Goal: Task Accomplishment & Management: Complete application form

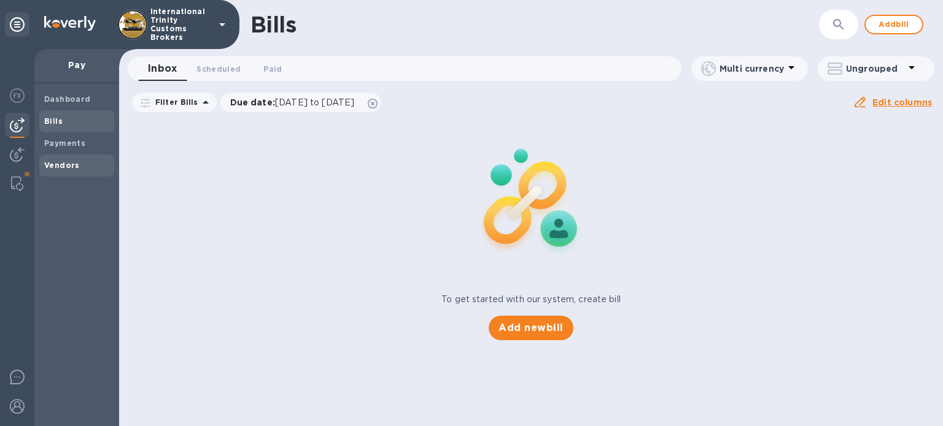
click at [67, 160] on span "Vendors" at bounding box center [62, 166] width 36 height 12
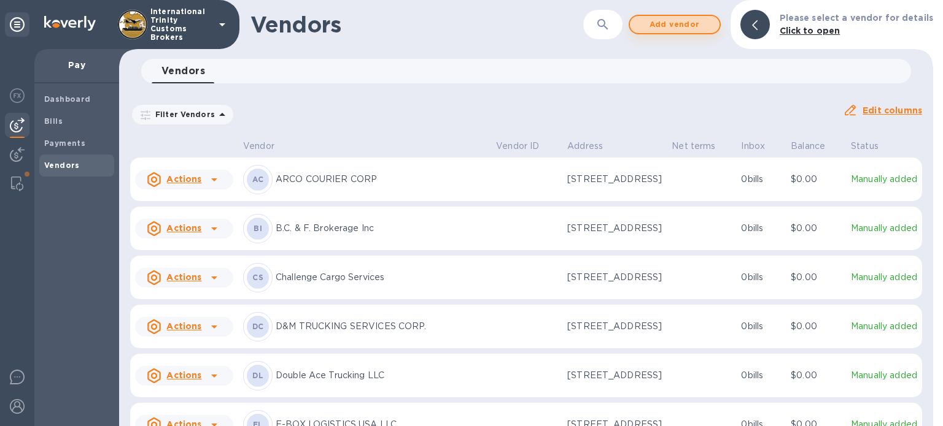
click at [670, 21] on span "Add vendor" at bounding box center [674, 24] width 70 height 15
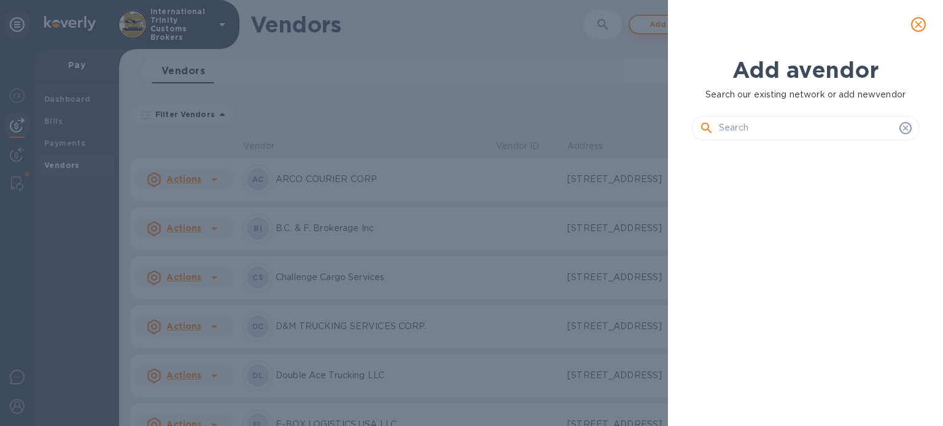
scroll to position [234, 233]
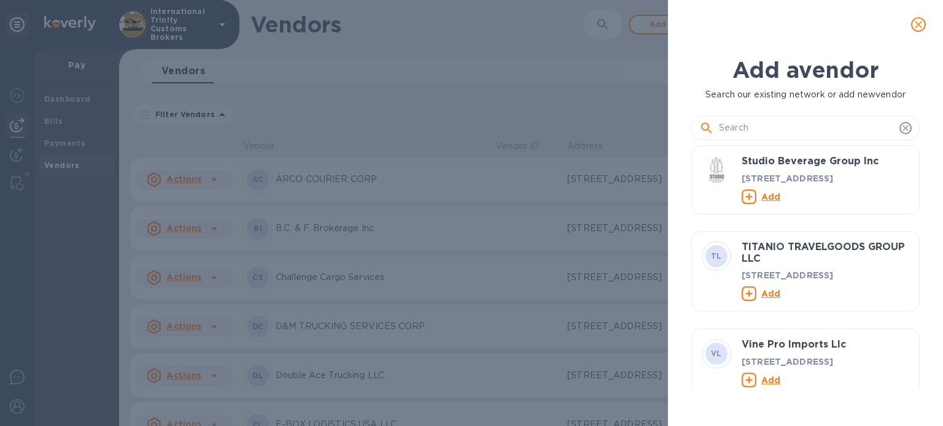
click at [736, 122] on input "text" at bounding box center [807, 128] width 176 height 18
paste input "AI LOGISTICS"
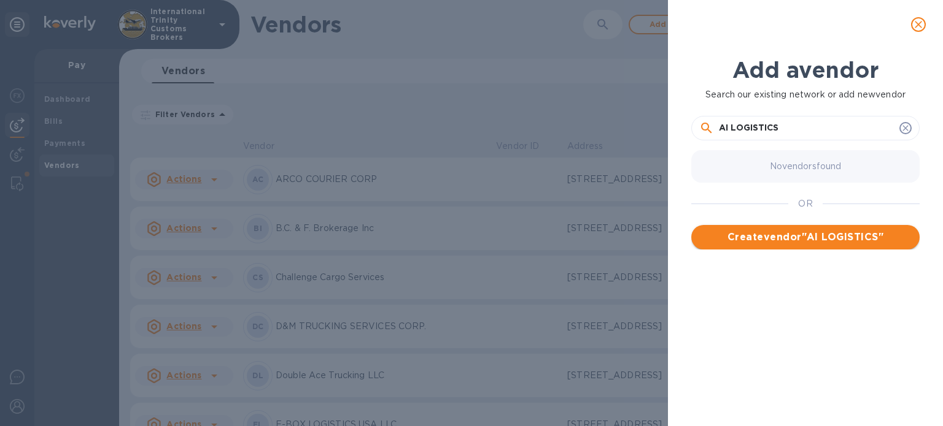
type input "AI LOGISTICS"
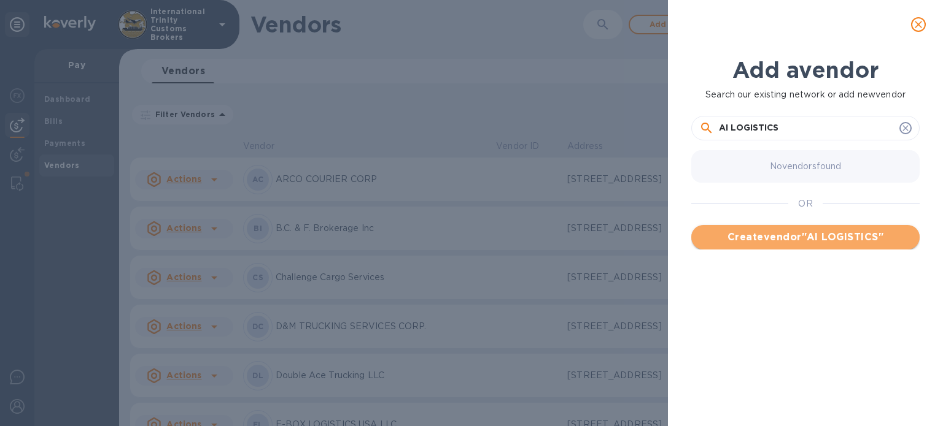
click at [786, 234] on span "Create vendor " AI LOGISTICS "" at bounding box center [805, 237] width 209 height 15
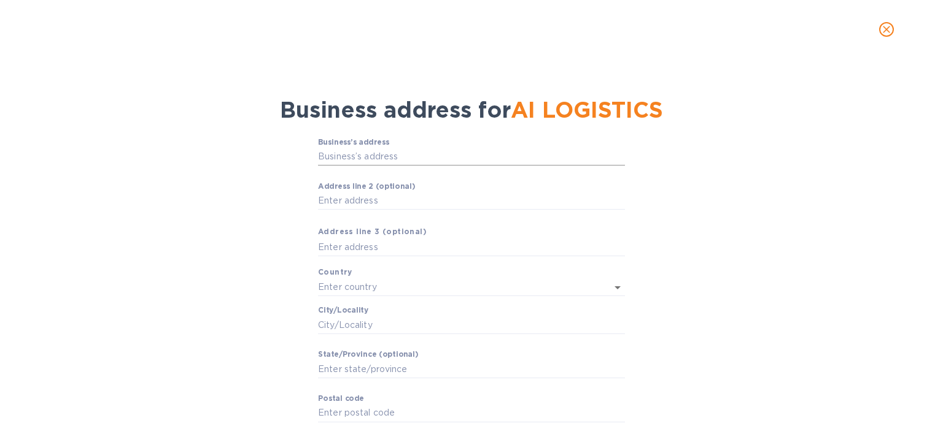
click at [366, 160] on input "Business’s аddress" at bounding box center [471, 157] width 307 height 18
paste input "[STREET_ADDRESS]"
click at [353, 164] on input "[STREET_ADDRESS]" at bounding box center [471, 157] width 307 height 18
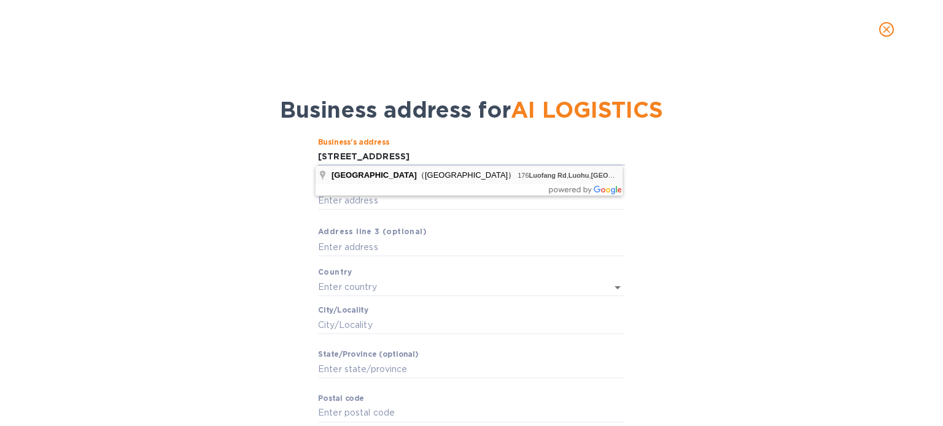
scroll to position [0, 0]
type input "176 [PERSON_NAME] [PERSON_NAME]"
type input "[GEOGRAPHIC_DATA]"
type input "[PERSON_NAME]"
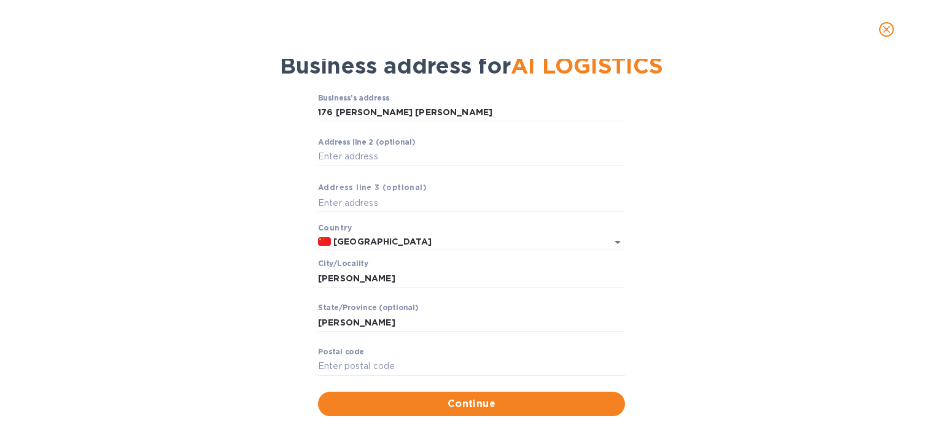
scroll to position [71, 0]
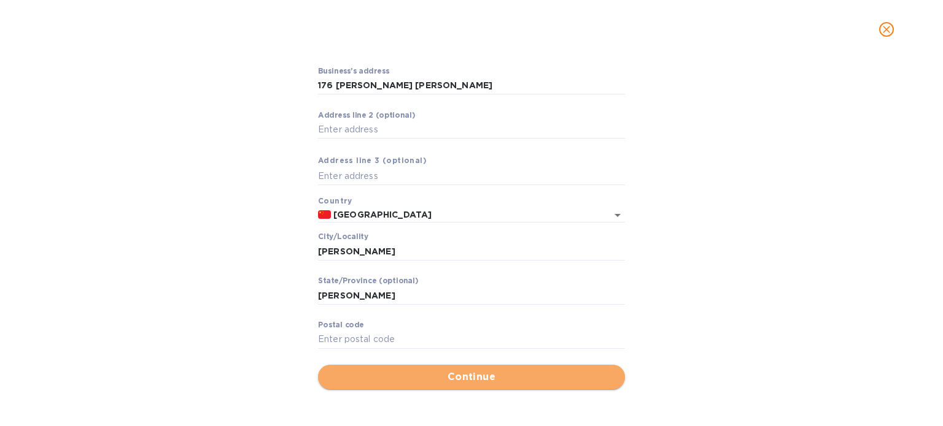
click at [434, 370] on span "Continue" at bounding box center [471, 377] width 287 height 15
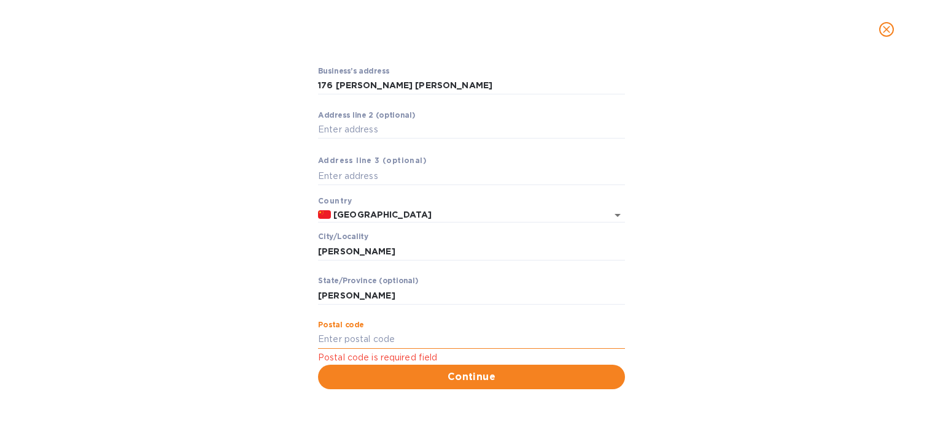
click at [342, 331] on input "Pоstal cоde" at bounding box center [471, 340] width 307 height 18
click at [288, 227] on div "Business’s аddress 176 Luo [PERSON_NAME] ​ Аddress line 2 (optional) ​ Аddress …" at bounding box center [471, 229] width 911 height 338
click at [347, 82] on input "176 [PERSON_NAME] [PERSON_NAME]" at bounding box center [471, 86] width 307 height 18
click at [258, 98] on div "Business’s аddress 176 Luo [PERSON_NAME] ​ Аddress line 2 (optional) ​ Аddress …" at bounding box center [471, 229] width 911 height 338
drag, startPoint x: 311, startPoint y: 254, endPoint x: 393, endPoint y: 256, distance: 82.2
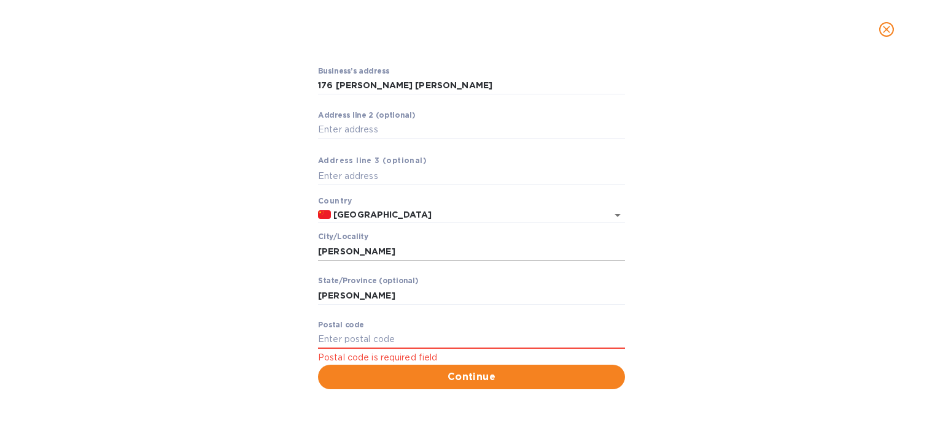
click at [393, 256] on div "Business’s аddress 176 Luo [PERSON_NAME] ​ Аddress line 2 (optional) ​ Аddress …" at bounding box center [471, 229] width 911 height 338
drag, startPoint x: 393, startPoint y: 256, endPoint x: 308, endPoint y: 250, distance: 85.5
click at [308, 250] on div "Business’s аddress 176 Luo [PERSON_NAME] ​ Аddress line 2 (optional) ​ Аddress …" at bounding box center [471, 229] width 911 height 338
click at [338, 325] on label "Pоstal cоde" at bounding box center [341, 325] width 46 height 7
click at [338, 331] on input "Pоstal cоde" at bounding box center [471, 340] width 307 height 18
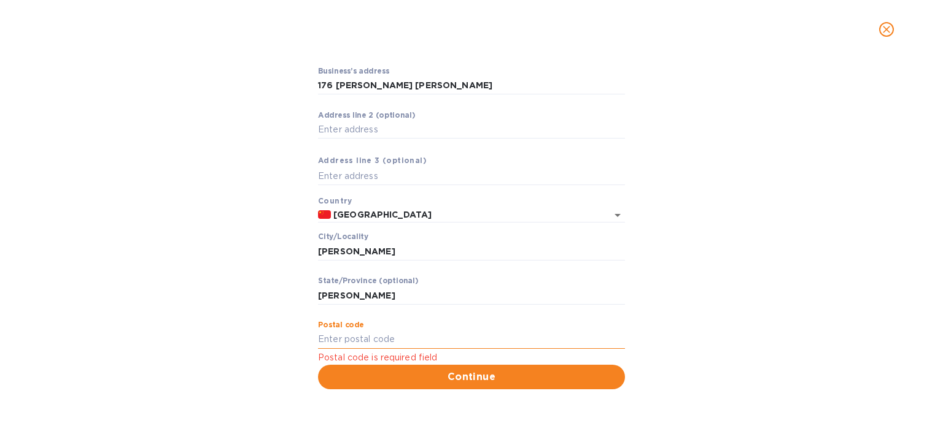
paste input "518000"
type input "518000"
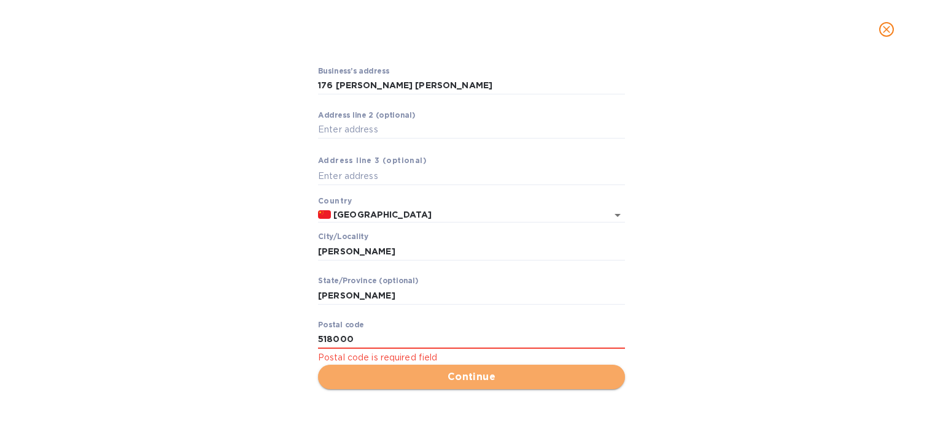
click at [397, 370] on span "Continue" at bounding box center [471, 377] width 287 height 15
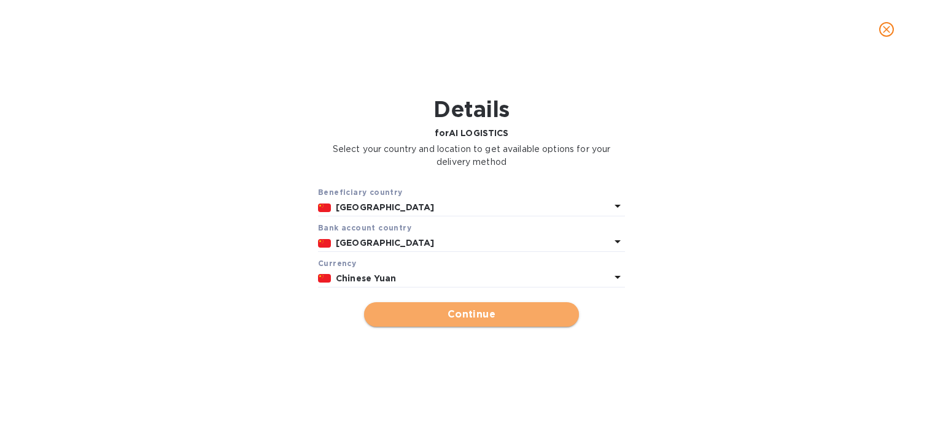
click at [429, 307] on button "Continue" at bounding box center [471, 315] width 215 height 25
type input "AI LOGISTICS"
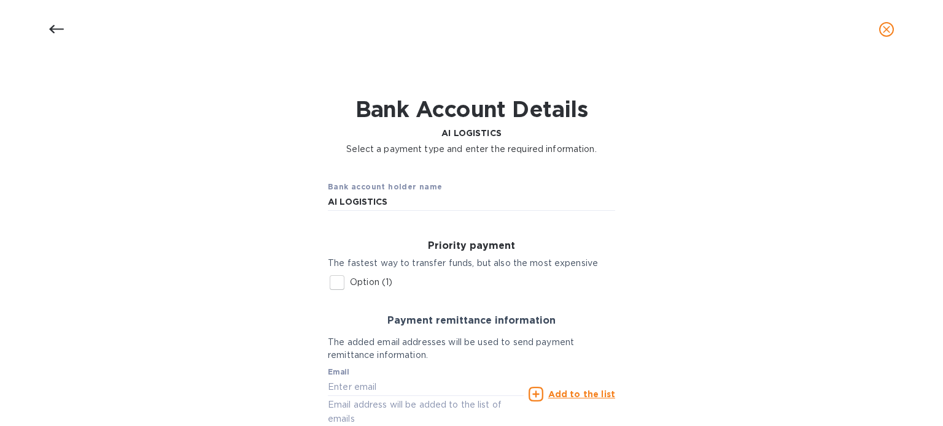
click at [56, 35] on icon at bounding box center [56, 29] width 15 height 15
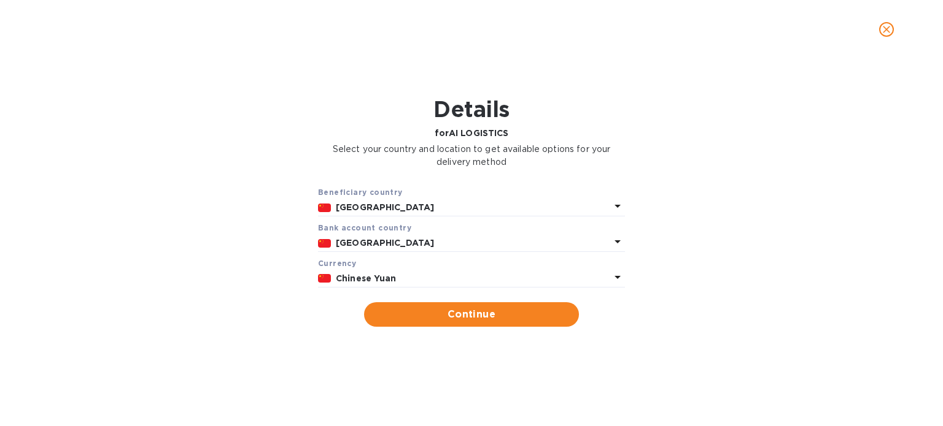
click at [353, 285] on p "Chinese Yuan" at bounding box center [473, 278] width 274 height 13
click at [196, 289] on div "Beneficiary country China Bank account cоuntry [GEOGRAPHIC_DATA] Currency Chine…" at bounding box center [471, 257] width 911 height 156
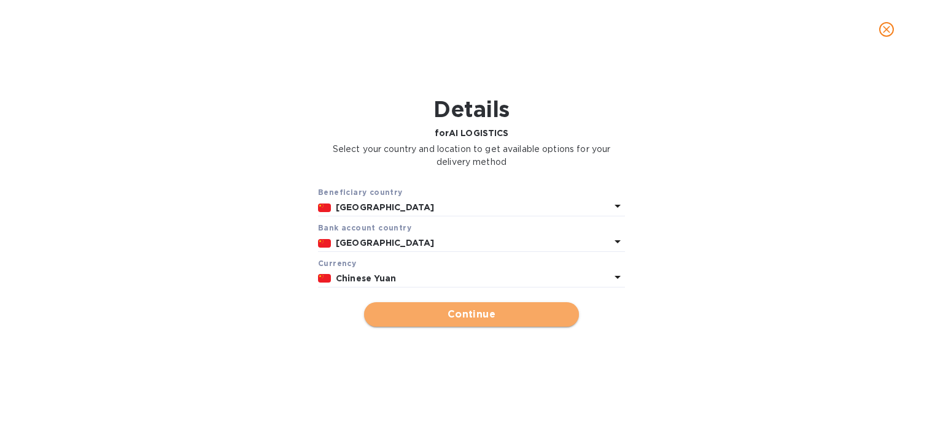
click at [439, 314] on span "Continue" at bounding box center [471, 314] width 195 height 15
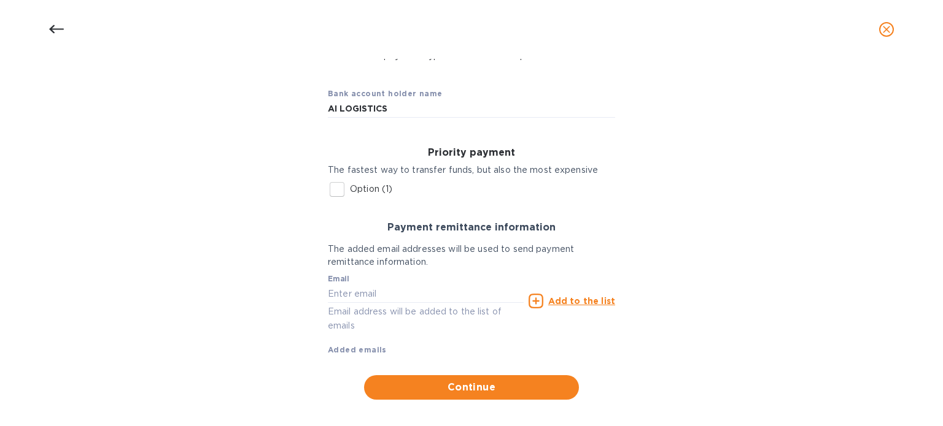
scroll to position [106, 0]
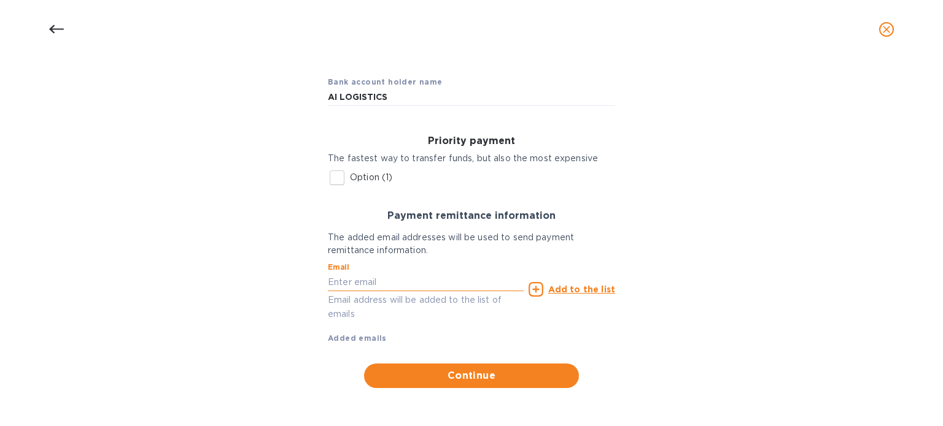
click at [354, 287] on input "text" at bounding box center [426, 282] width 196 height 18
click at [351, 279] on input "bill" at bounding box center [426, 282] width 196 height 18
type input "b"
paste input "[EMAIL_ADDRESS][DOMAIN_NAME]"
type input "[EMAIL_ADDRESS][DOMAIN_NAME]"
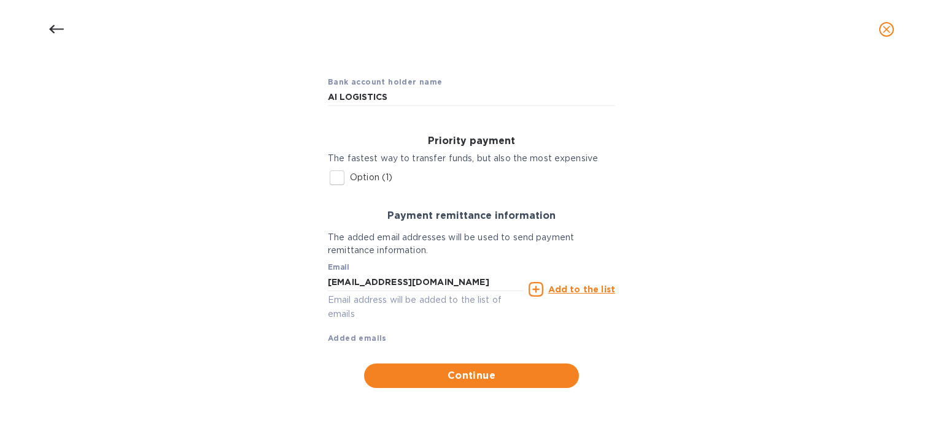
click at [554, 294] on u "Add to the list" at bounding box center [581, 290] width 67 height 10
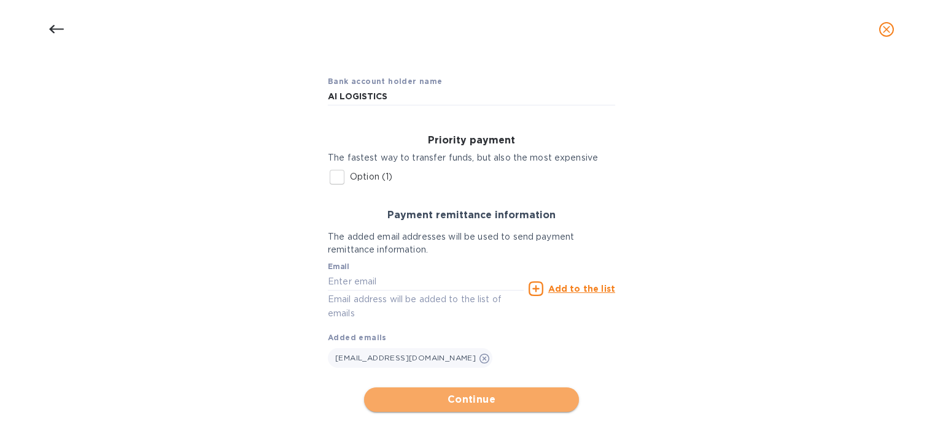
click at [446, 397] on span "Continue" at bounding box center [471, 400] width 195 height 15
click at [468, 398] on span "Continue" at bounding box center [471, 400] width 195 height 15
click at [474, 401] on span "Continue" at bounding box center [471, 400] width 195 height 15
click at [465, 396] on span "Continue" at bounding box center [471, 400] width 195 height 15
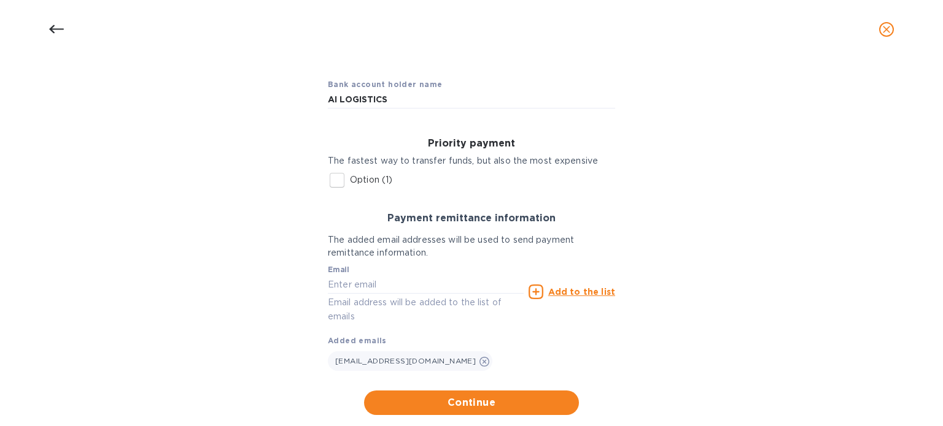
scroll to position [130, 0]
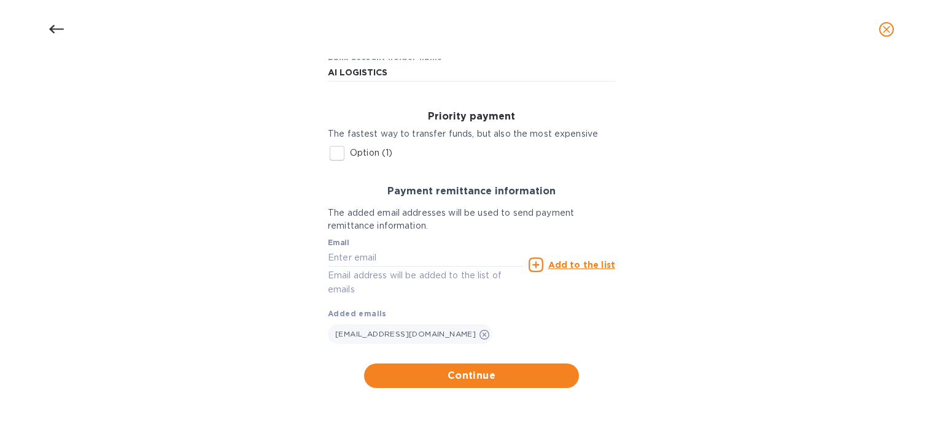
click at [398, 225] on p "The added email addresses will be used to send payment remittance information." at bounding box center [471, 220] width 287 height 26
click at [444, 379] on span "Continue" at bounding box center [471, 376] width 195 height 15
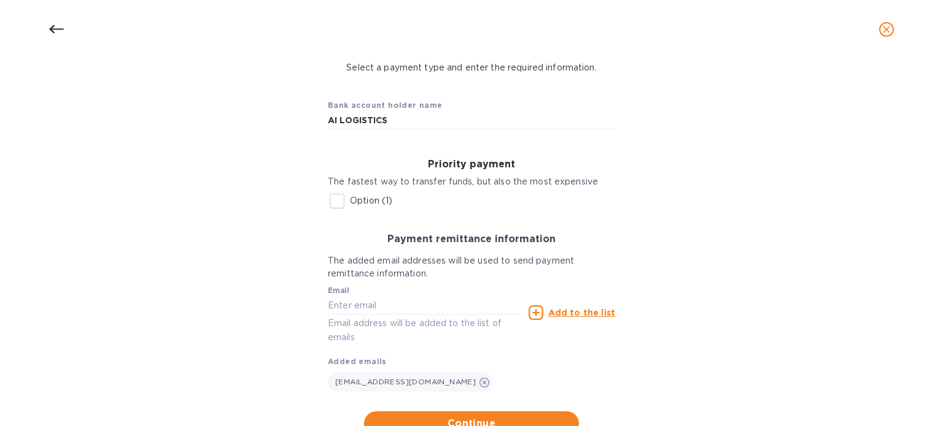
scroll to position [85, 0]
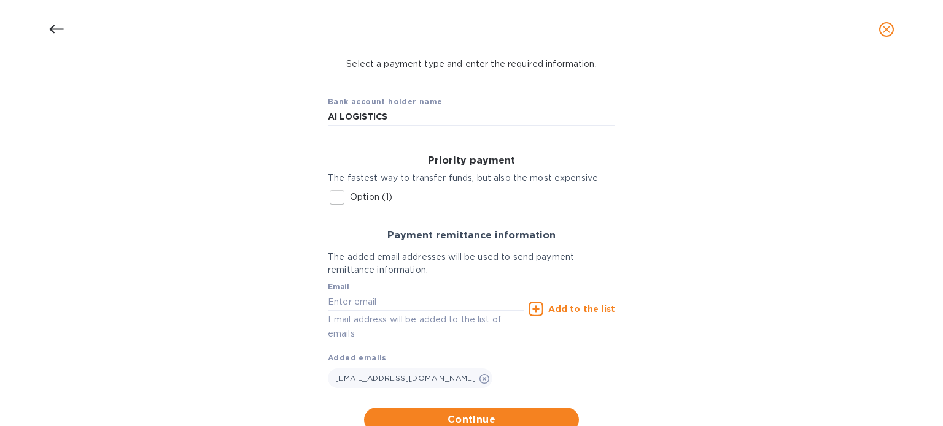
click at [467, 166] on h3 "Priority payment" at bounding box center [471, 161] width 287 height 12
drag, startPoint x: 366, startPoint y: 145, endPoint x: 364, endPoint y: 107, distance: 38.7
click at [364, 107] on div "Bank account holder name AI LOGISTICS Priority payment The fastest way to trans…" at bounding box center [471, 259] width 307 height 348
click at [344, 110] on input "AI LOGISTICS" at bounding box center [471, 116] width 287 height 18
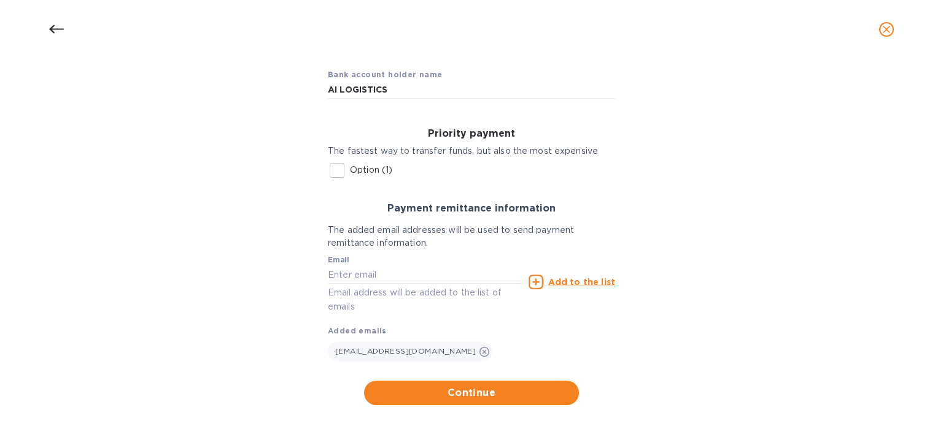
scroll to position [130, 0]
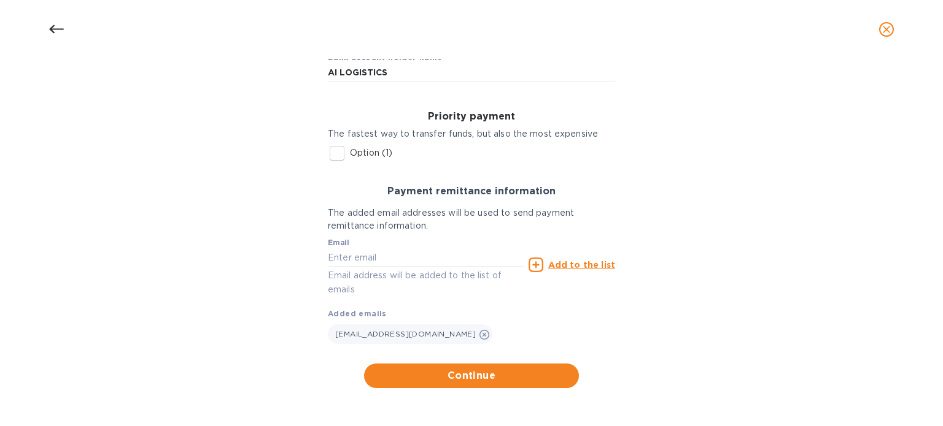
click at [557, 262] on u "Add to the list" at bounding box center [581, 265] width 67 height 10
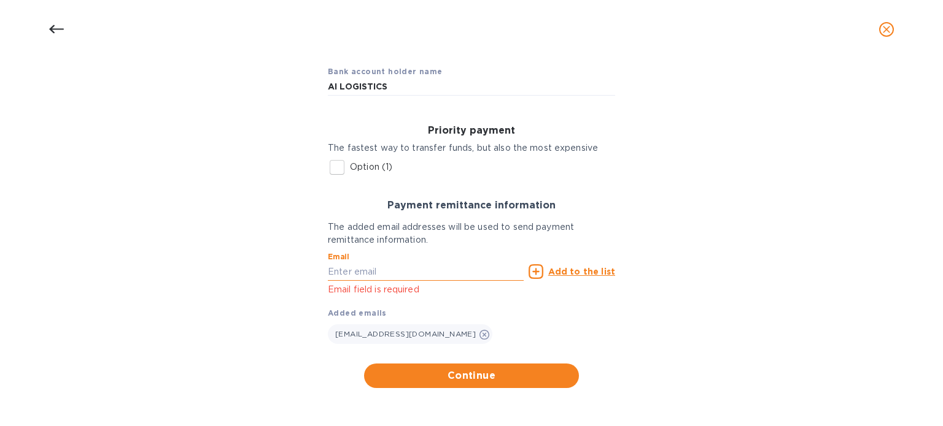
click at [381, 275] on input "text" at bounding box center [426, 272] width 196 height 18
click at [338, 161] on input "Option (1)" at bounding box center [337, 168] width 26 height 26
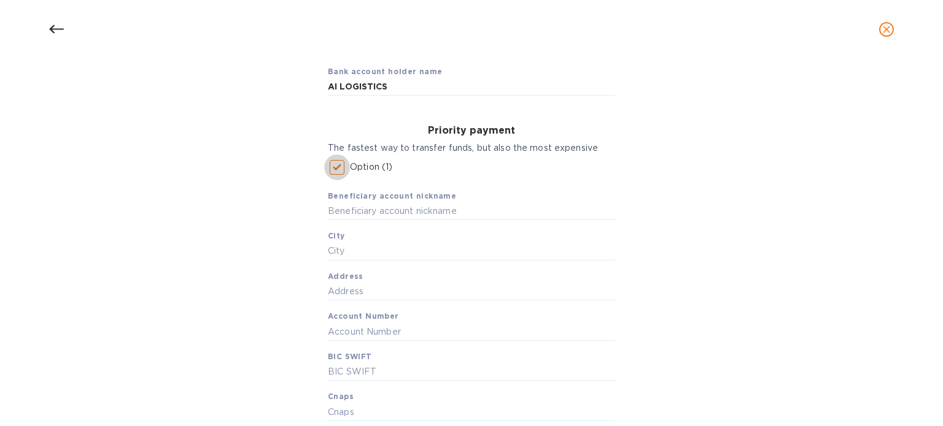
click at [336, 166] on input "Option (1)" at bounding box center [337, 168] width 26 height 26
checkbox input "false"
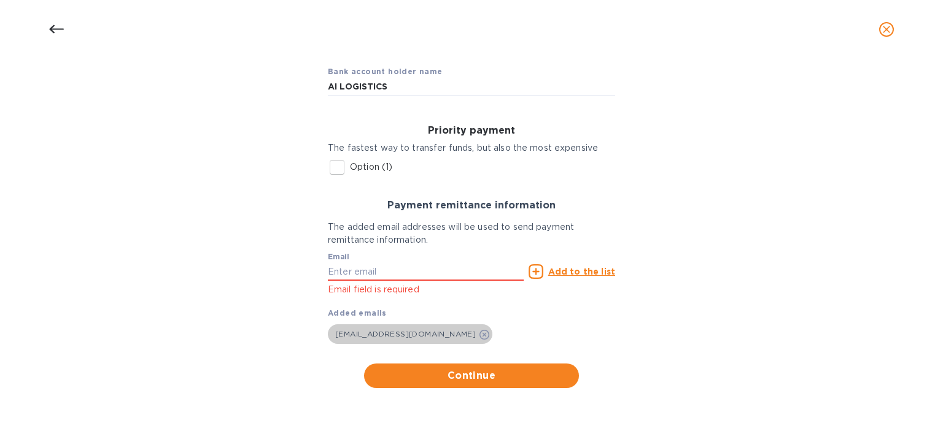
click at [479, 336] on icon at bounding box center [484, 335] width 10 height 10
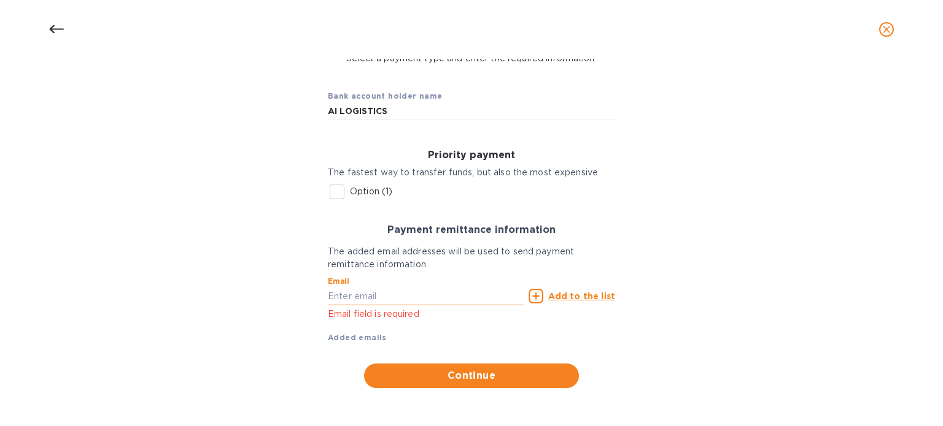
click at [372, 299] on input "text" at bounding box center [426, 296] width 196 height 18
paste input "[EMAIL_ADDRESS][DOMAIN_NAME]"
type input "[EMAIL_ADDRESS][DOMAIN_NAME]"
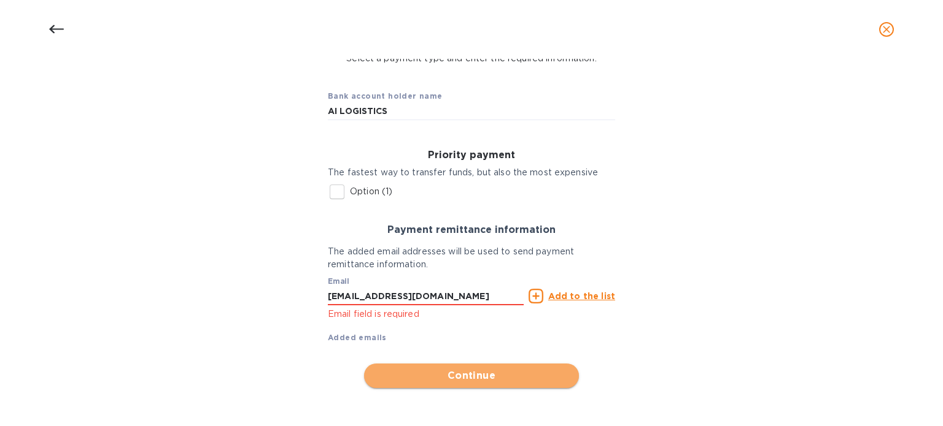
click at [465, 371] on span "Continue" at bounding box center [471, 376] width 195 height 15
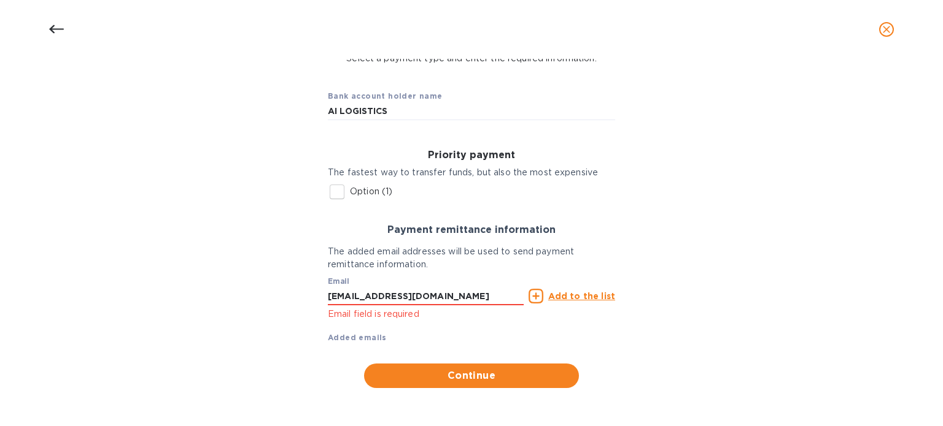
click at [564, 301] on u "Add to the list" at bounding box center [581, 296] width 67 height 10
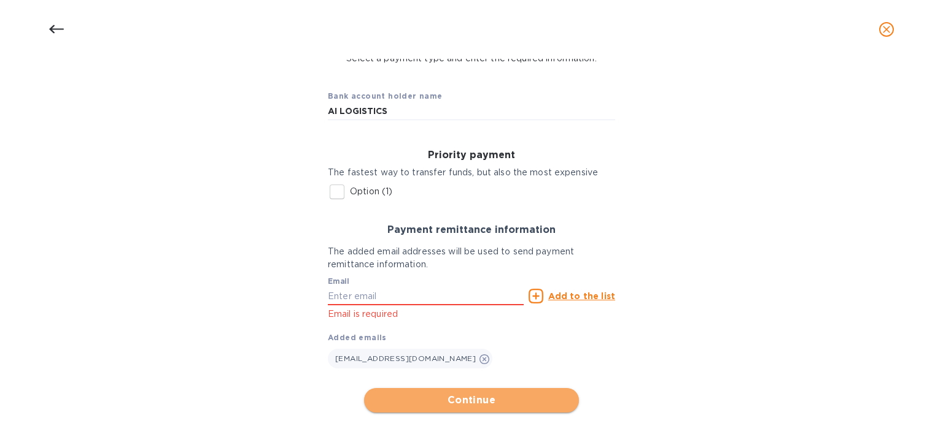
click at [454, 391] on button "Continue" at bounding box center [471, 400] width 215 height 25
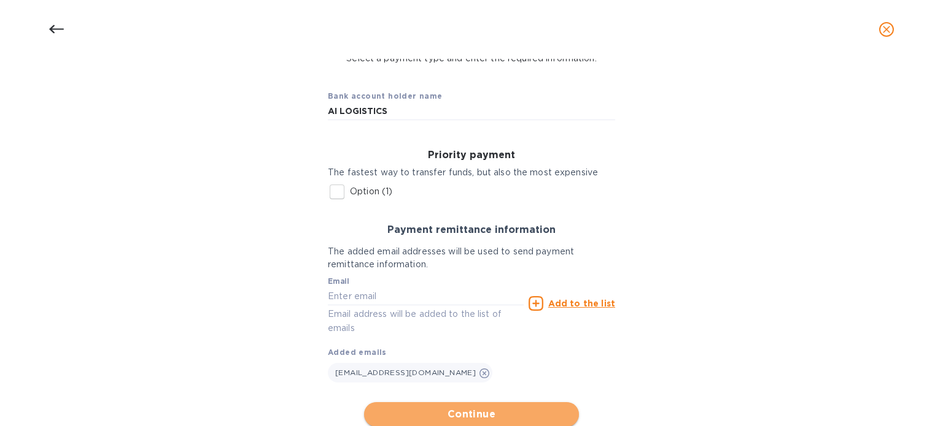
click at [455, 412] on span "Continue" at bounding box center [471, 414] width 195 height 15
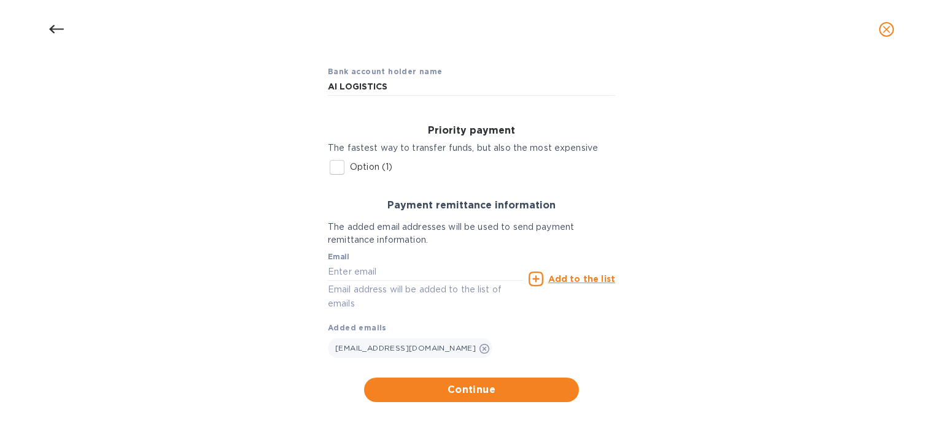
scroll to position [130, 0]
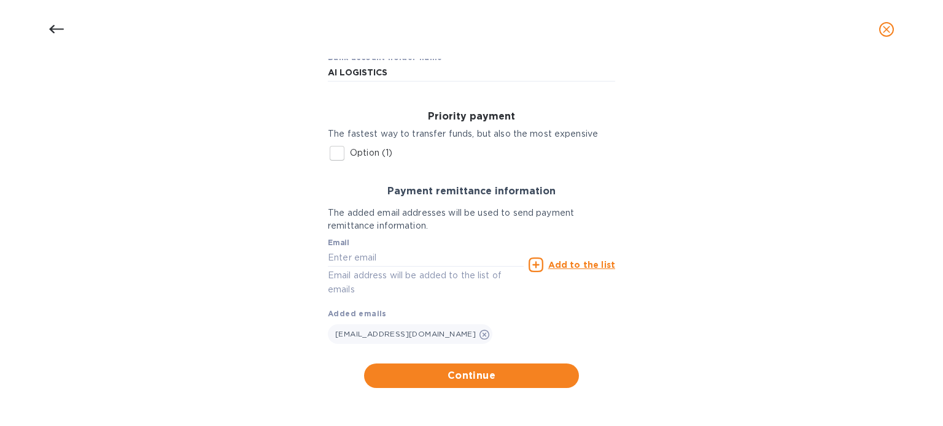
click at [414, 214] on p "The added email addresses will be used to send payment remittance information." at bounding box center [471, 220] width 287 height 26
click at [345, 155] on input "Option (1)" at bounding box center [337, 154] width 26 height 26
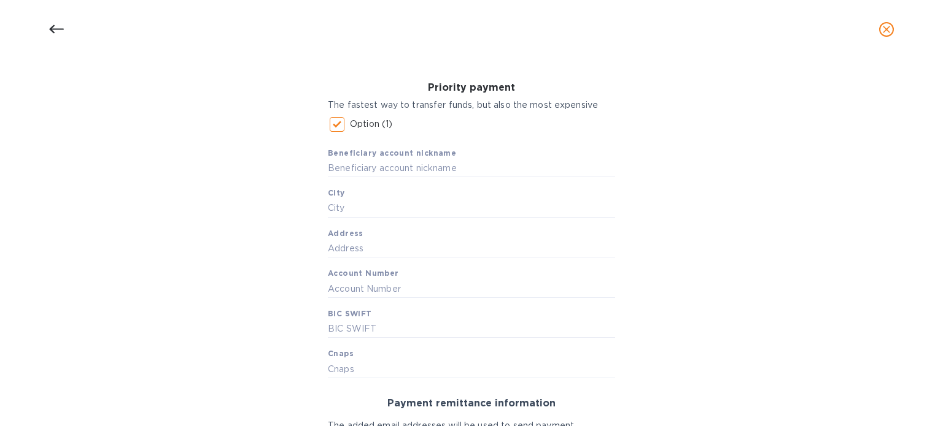
scroll to position [142, 0]
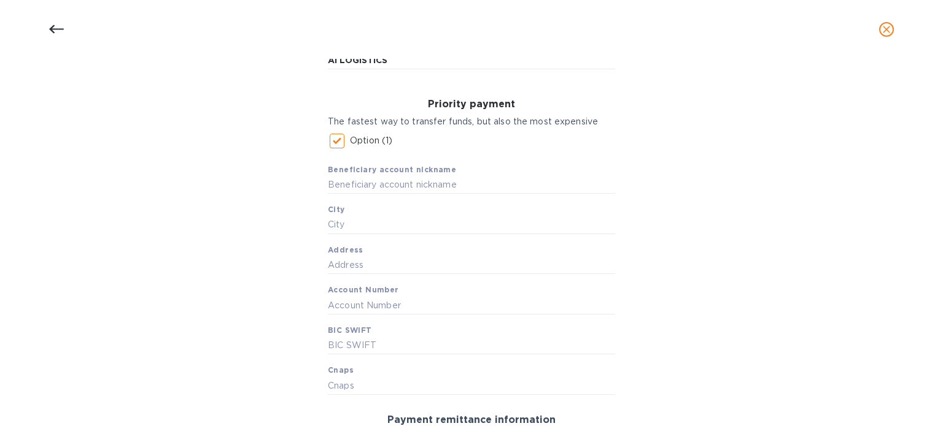
click at [334, 141] on input "Option (1)" at bounding box center [337, 141] width 26 height 26
checkbox input "false"
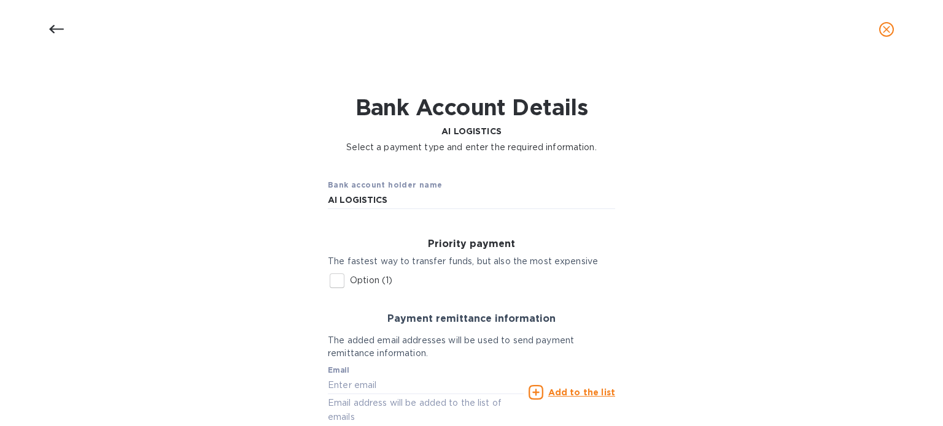
scroll to position [130, 0]
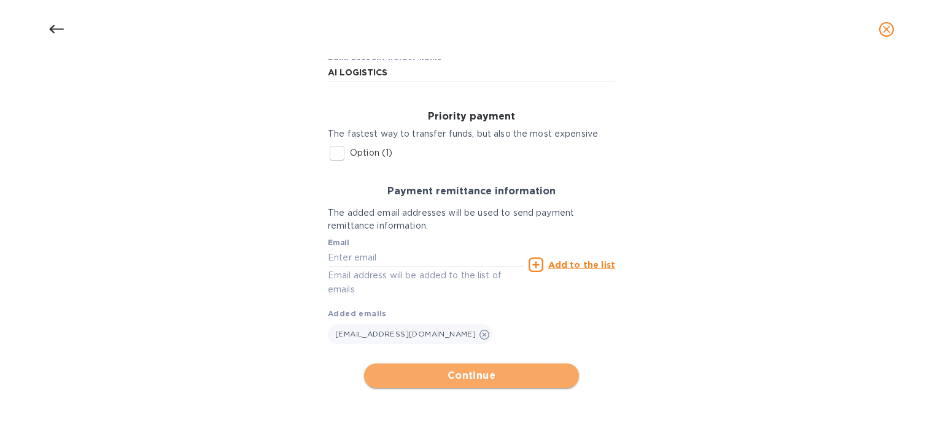
click at [447, 378] on span "Continue" at bounding box center [471, 376] width 195 height 15
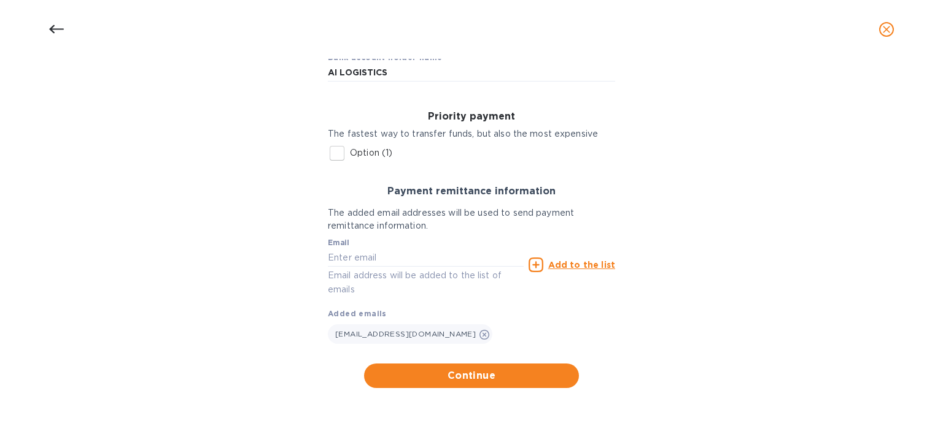
click at [59, 26] on icon at bounding box center [56, 29] width 15 height 15
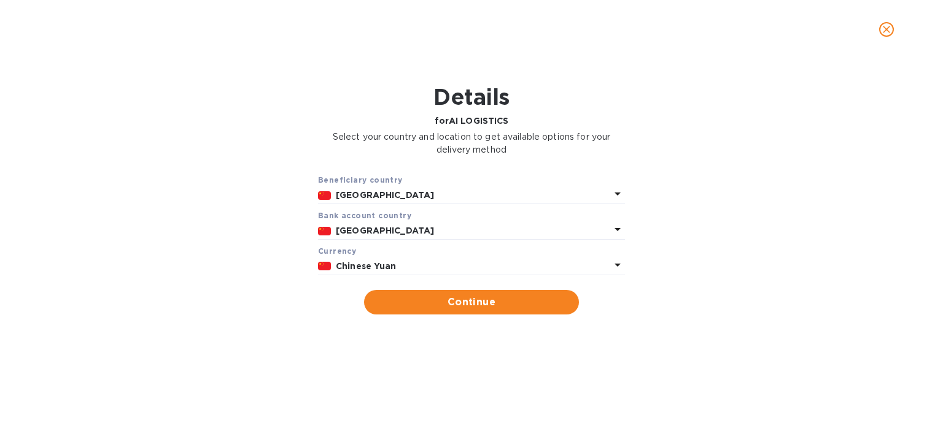
scroll to position [0, 0]
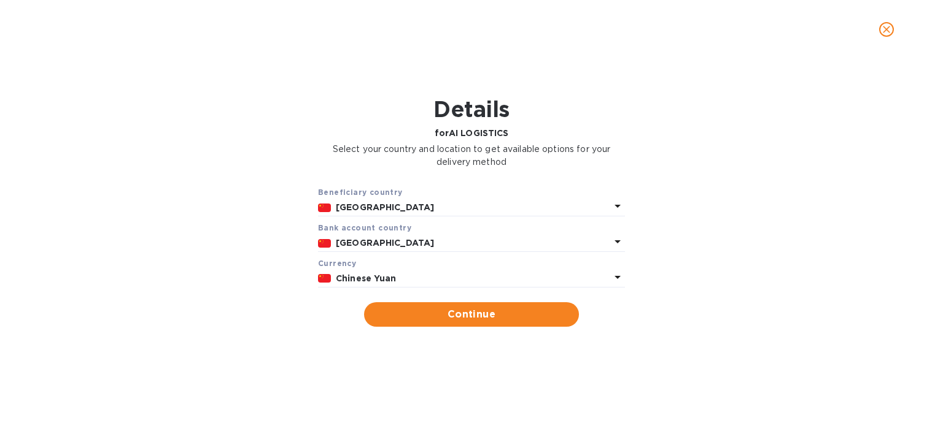
click at [356, 281] on b "Chinese Yuan" at bounding box center [366, 279] width 61 height 10
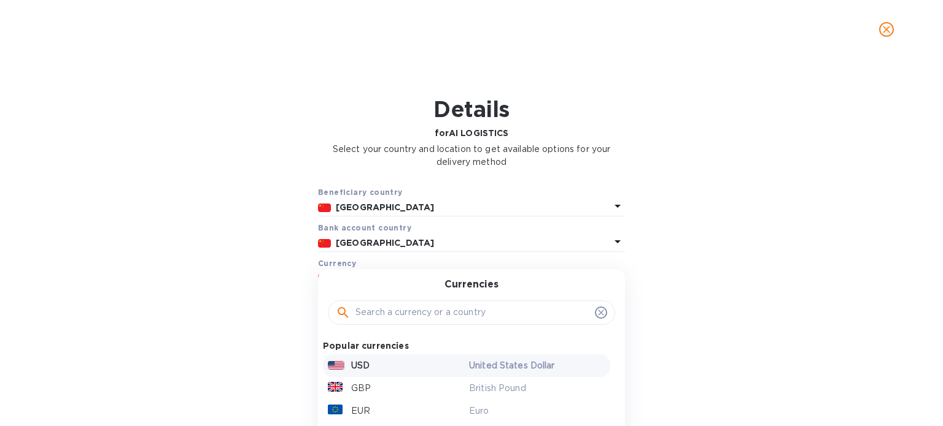
click at [357, 361] on p "USD" at bounding box center [360, 366] width 18 height 13
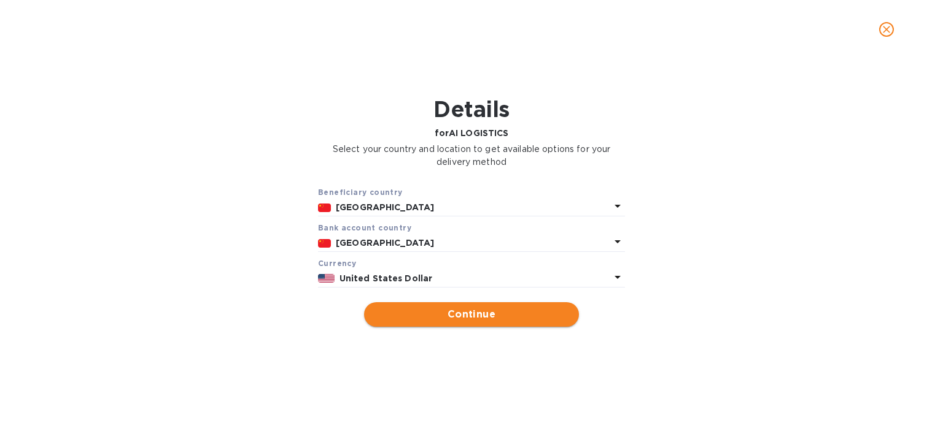
click at [437, 319] on span "Continue" at bounding box center [471, 314] width 195 height 15
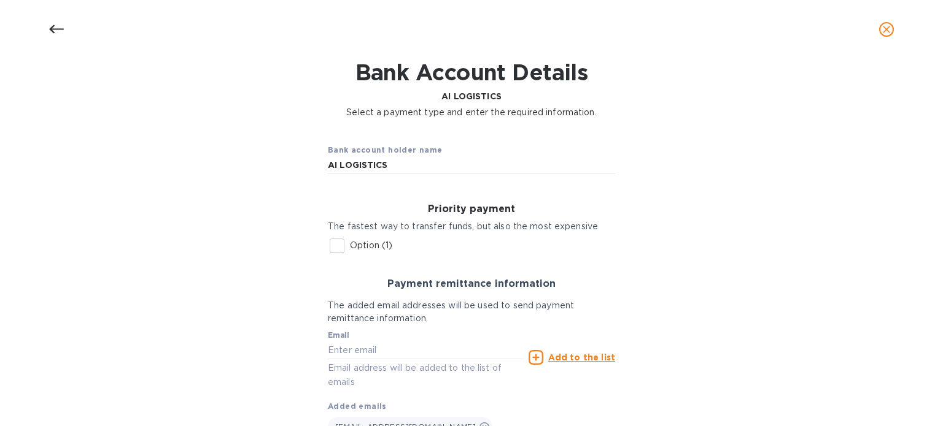
scroll to position [130, 0]
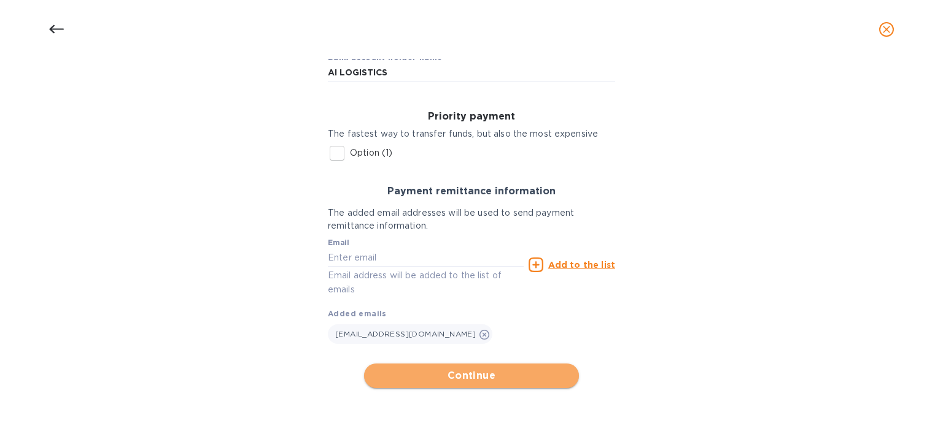
click at [471, 377] on span "Continue" at bounding box center [471, 376] width 195 height 15
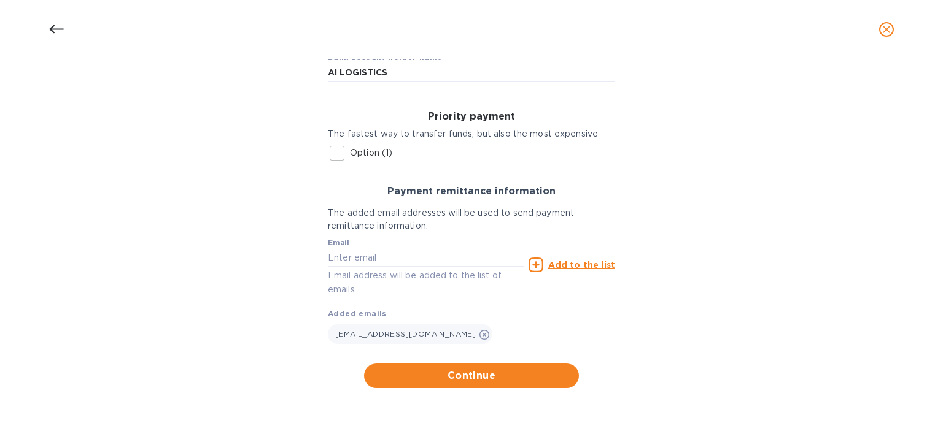
scroll to position [0, 0]
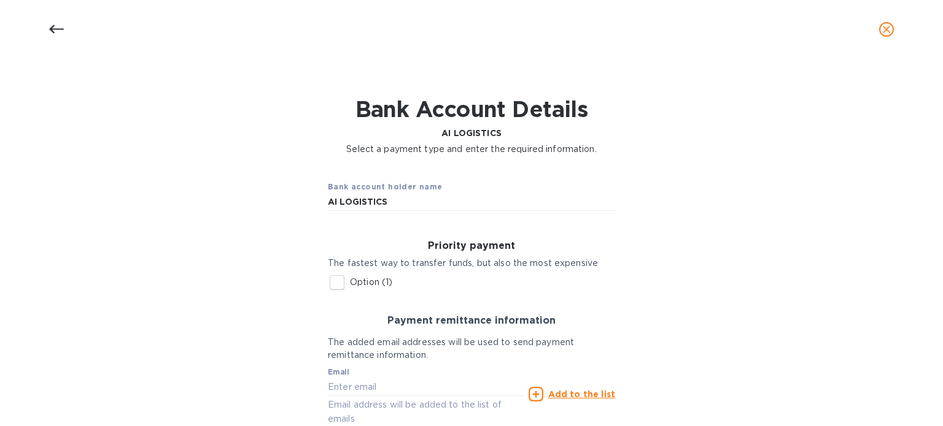
click at [442, 319] on h3 "Payment remittance information" at bounding box center [471, 321] width 287 height 12
click at [52, 34] on icon at bounding box center [56, 29] width 15 height 15
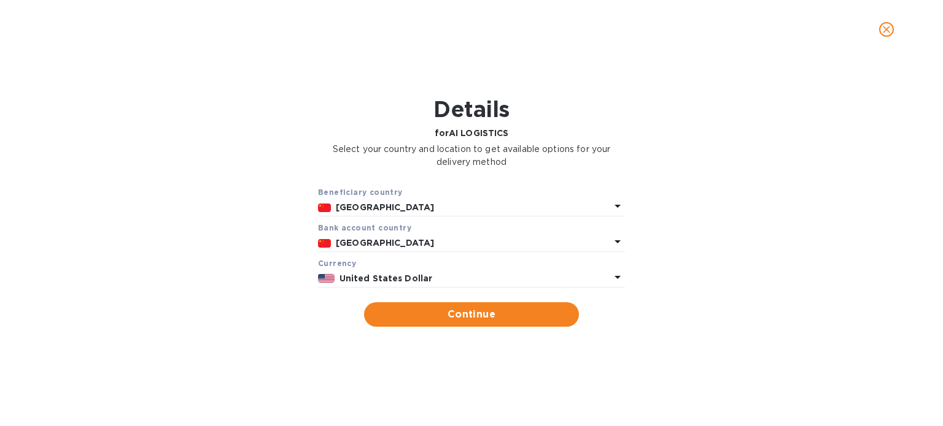
click at [349, 278] on b "United States Dollar" at bounding box center [385, 279] width 93 height 10
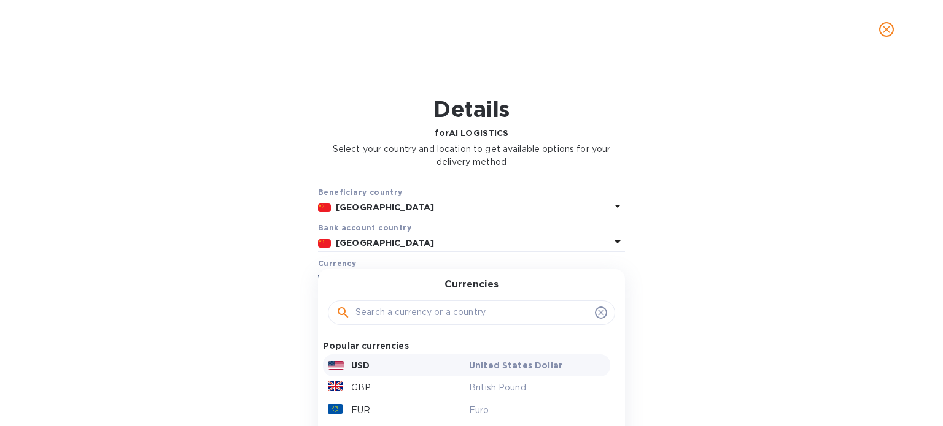
click at [384, 306] on input "text" at bounding box center [472, 313] width 234 height 18
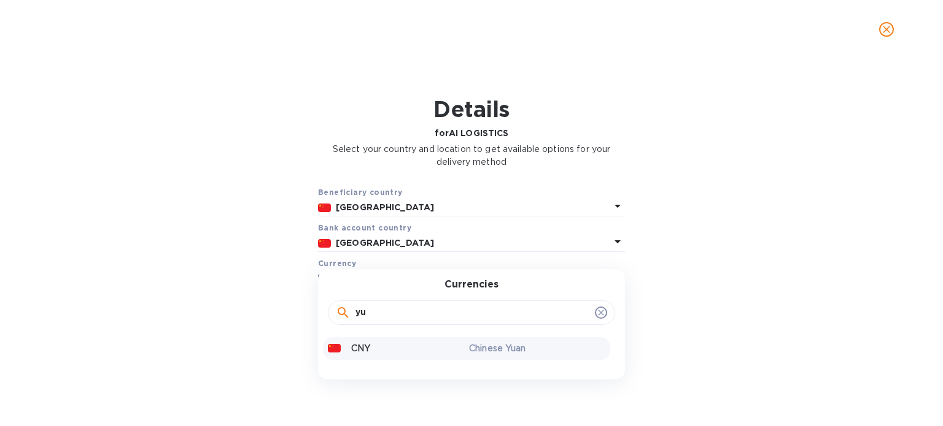
type input "yu"
click at [372, 357] on div "CNY" at bounding box center [395, 349] width 141 height 18
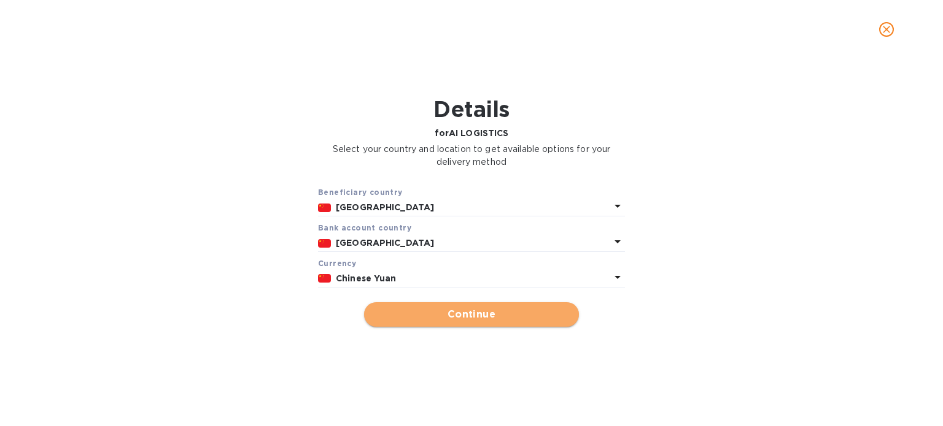
click at [423, 307] on button "Continue" at bounding box center [471, 315] width 215 height 25
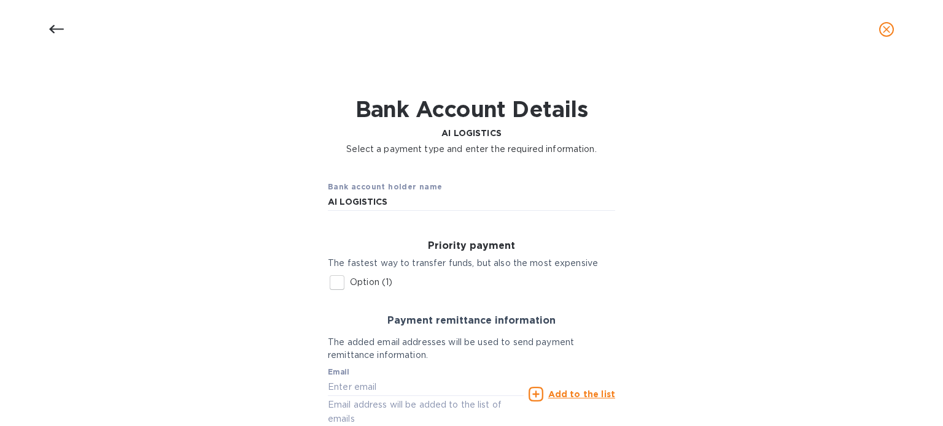
click at [445, 242] on h3 "Priority payment" at bounding box center [471, 247] width 287 height 12
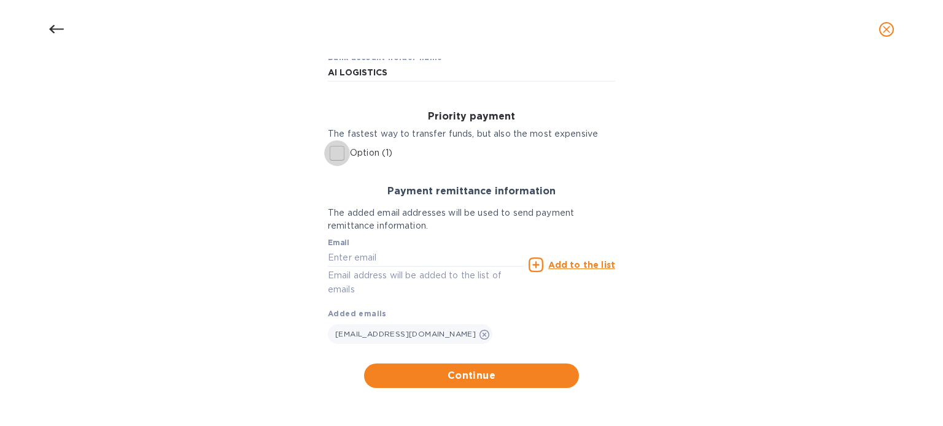
click at [331, 153] on input "Option (1)" at bounding box center [337, 154] width 26 height 26
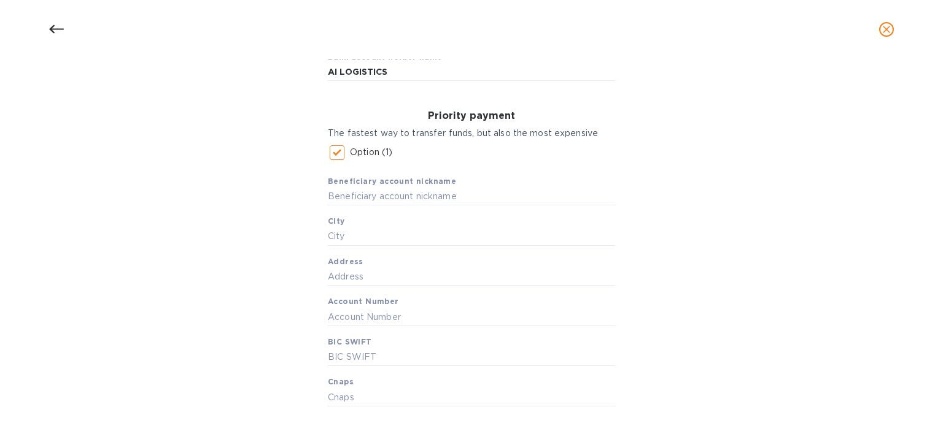
click at [328, 387] on b "Cnaps" at bounding box center [341, 381] width 26 height 9
drag, startPoint x: 322, startPoint y: 383, endPoint x: 370, endPoint y: 380, distance: 48.5
click at [370, 380] on div "Priority payment The fastest way to transfer funds, but also the most expensive…" at bounding box center [471, 259] width 307 height 316
copy div "Cnaps"
click at [333, 147] on input "Option (1)" at bounding box center [337, 153] width 26 height 26
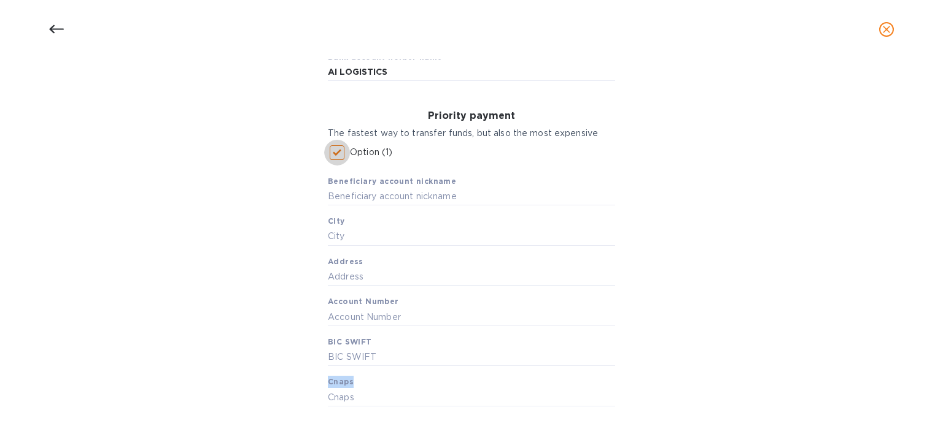
checkbox input "false"
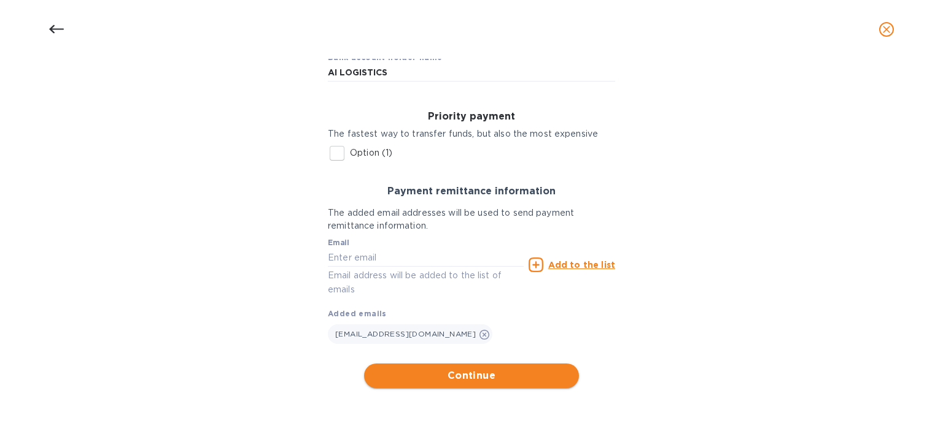
click at [475, 372] on span "Continue" at bounding box center [471, 376] width 195 height 15
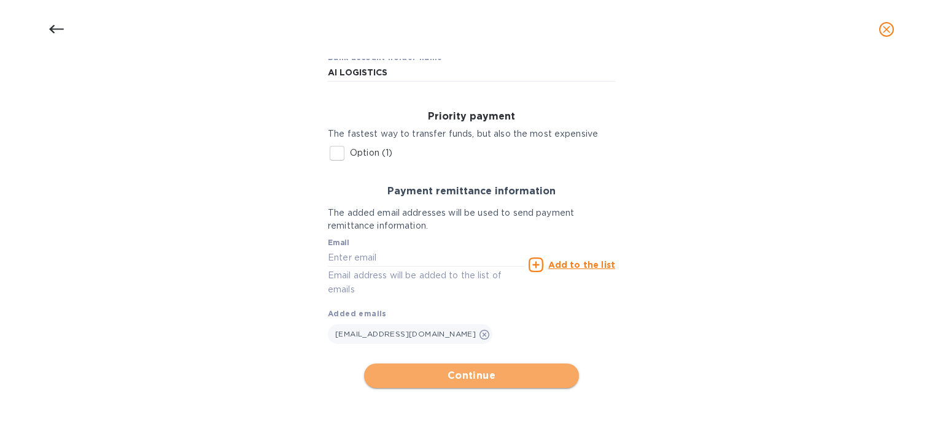
click at [475, 372] on span "Continue" at bounding box center [471, 376] width 195 height 15
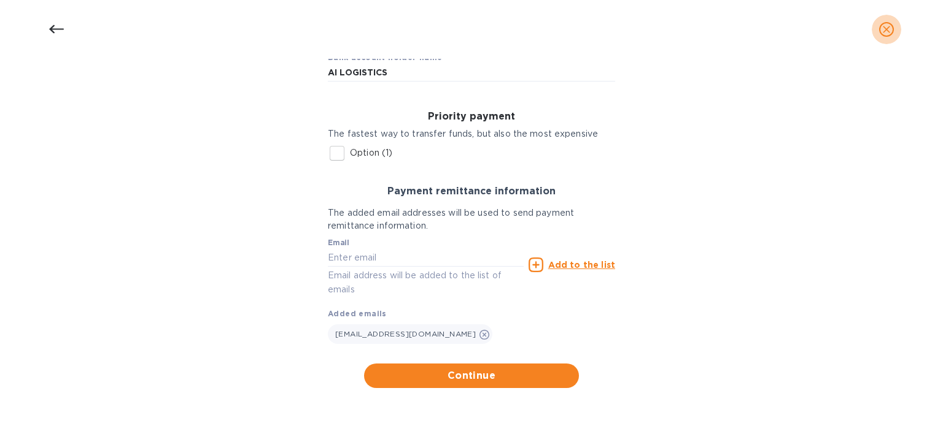
click at [890, 29] on icon "close" at bounding box center [886, 29] width 12 height 12
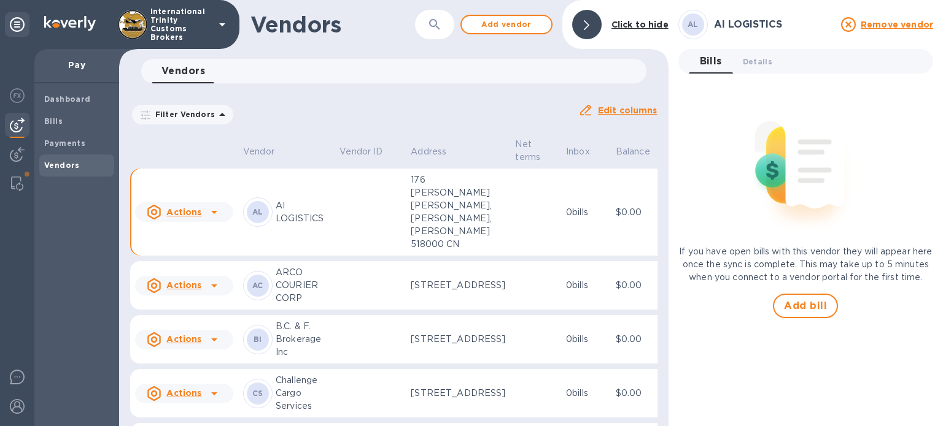
click at [187, 211] on u "Actions" at bounding box center [183, 212] width 35 height 10
click at [283, 202] on div at bounding box center [471, 213] width 943 height 426
click at [765, 61] on span "Details 0" at bounding box center [757, 61] width 29 height 13
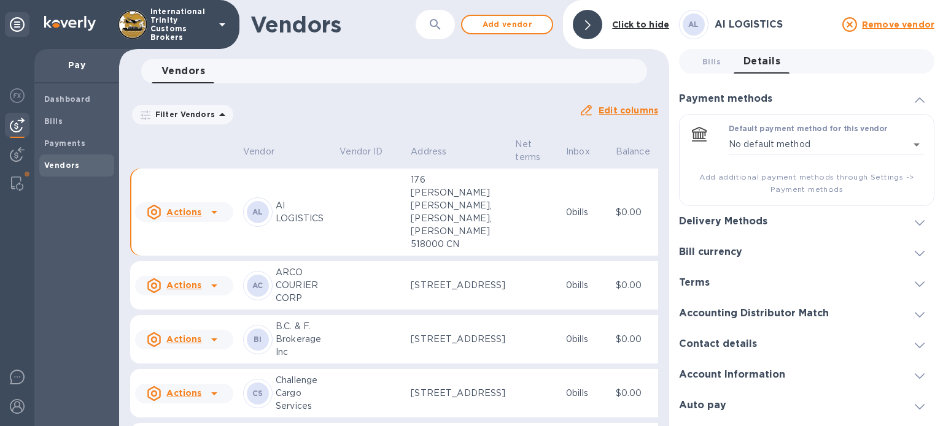
click at [765, 226] on h3 "Delivery Methods" at bounding box center [723, 222] width 88 height 12
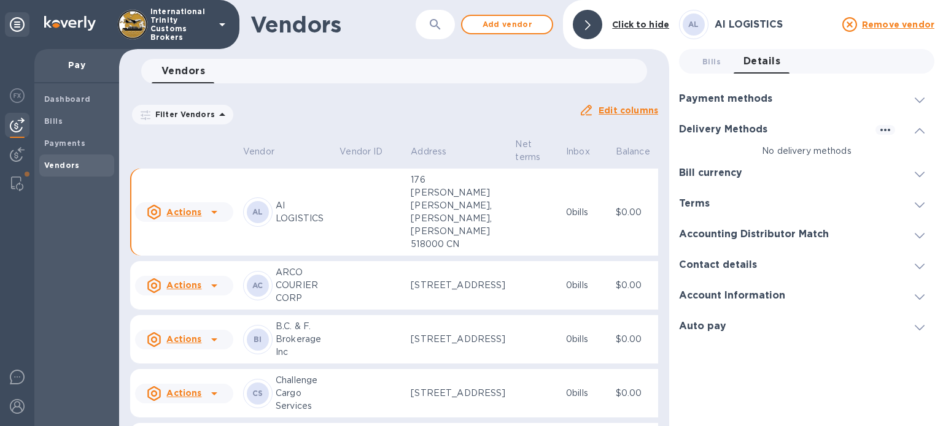
click at [720, 174] on h3 "Bill currency" at bounding box center [710, 174] width 63 height 12
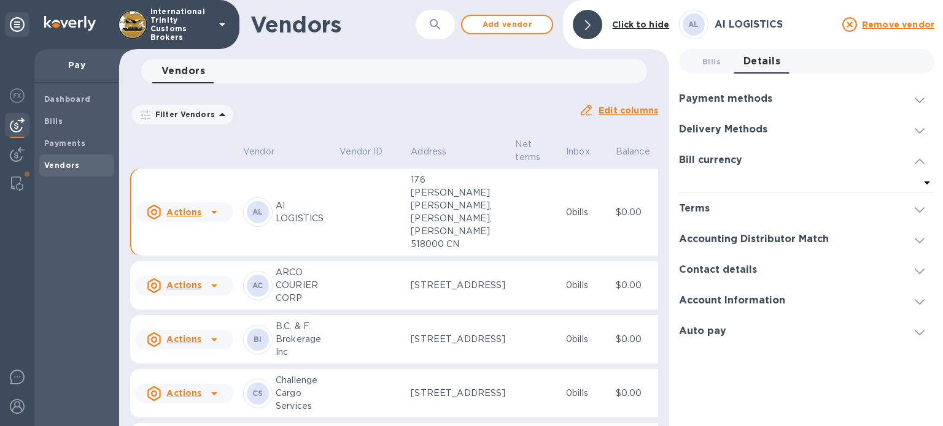
click at [712, 203] on div "Terms" at bounding box center [699, 209] width 41 height 12
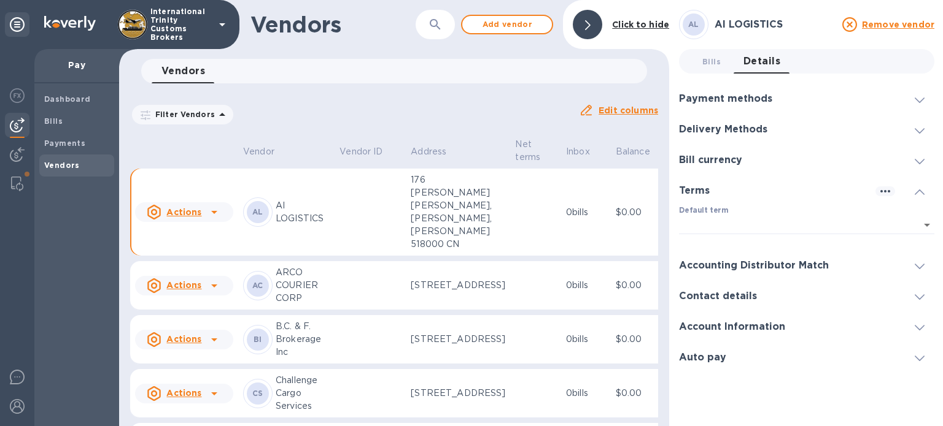
click at [722, 249] on p "​" at bounding box center [806, 243] width 255 height 14
click at [716, 260] on h3 "Accounting Distributor Match" at bounding box center [754, 266] width 150 height 12
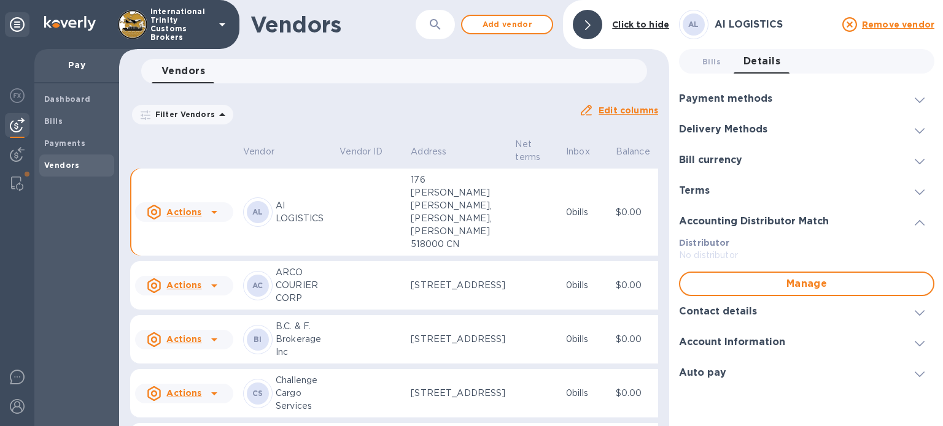
click at [704, 308] on h3 "Contact details" at bounding box center [718, 312] width 78 height 12
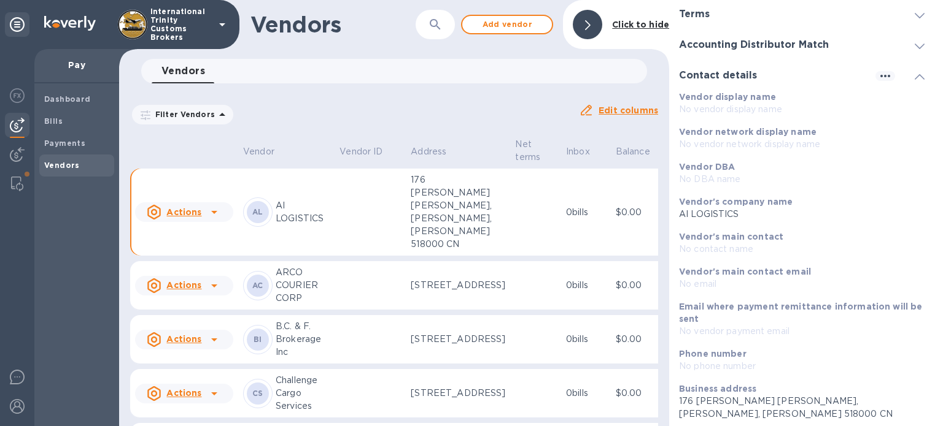
scroll to position [233, 0]
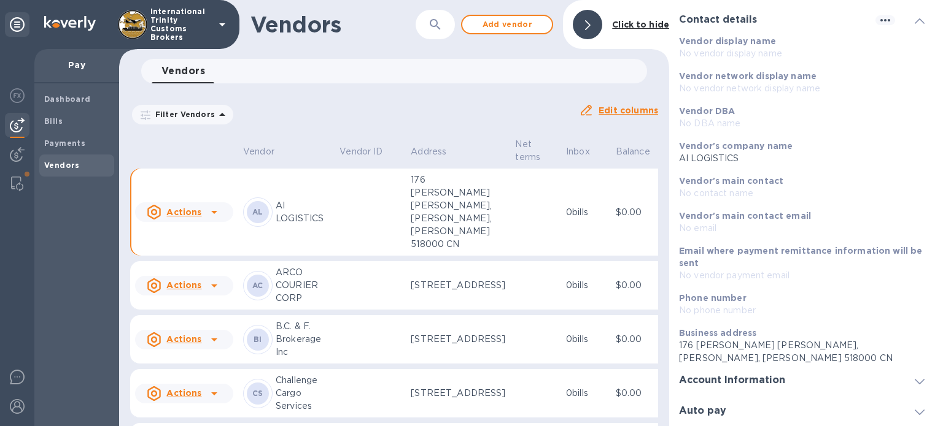
click at [724, 385] on h3 "Account Information" at bounding box center [732, 381] width 106 height 12
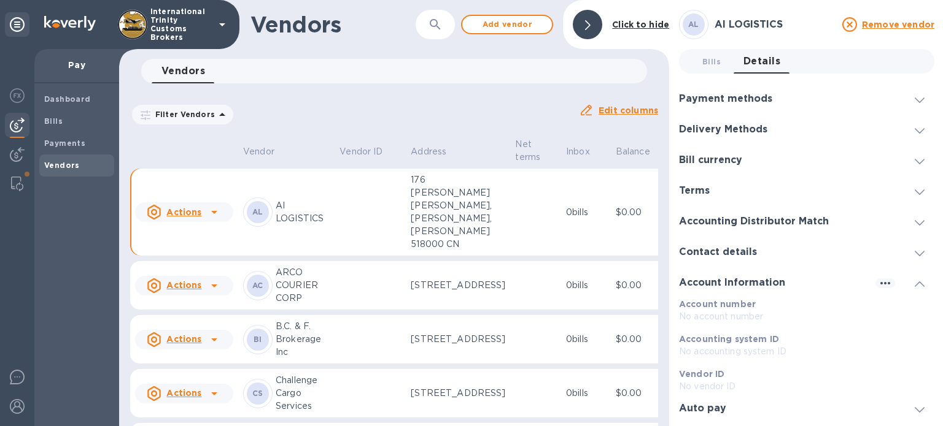
click at [689, 314] on p "No account number" at bounding box center [806, 317] width 255 height 13
click at [884, 286] on icon "button" at bounding box center [885, 283] width 15 height 15
click at [893, 300] on li "Edit" at bounding box center [898, 308] width 48 height 39
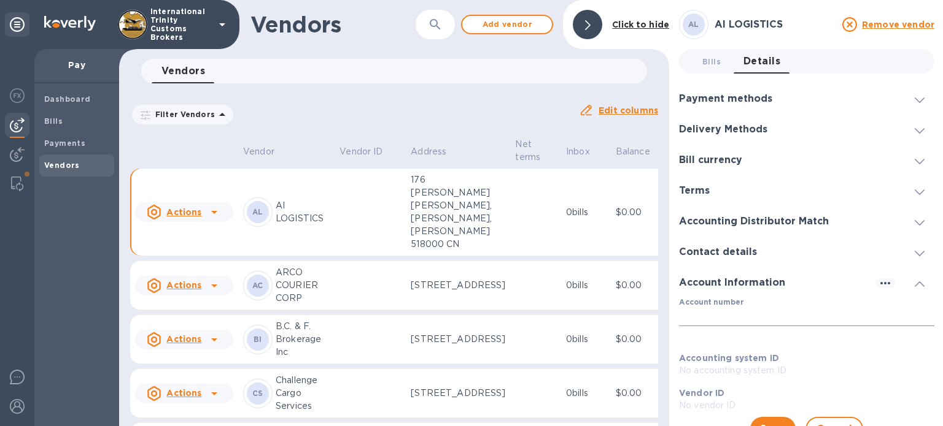
click at [732, 321] on input "Account number" at bounding box center [806, 317] width 255 height 18
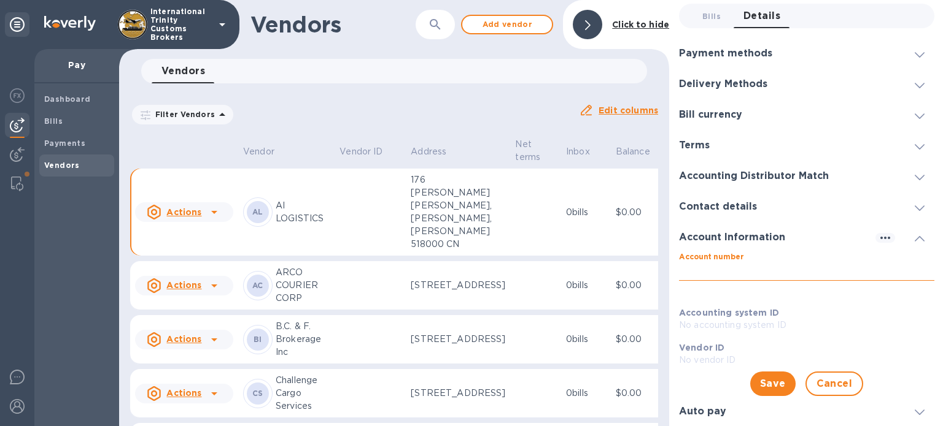
click at [696, 279] on input "Account number" at bounding box center [806, 272] width 255 height 18
click at [696, 319] on p "No accounting system ID" at bounding box center [806, 325] width 255 height 13
click at [692, 257] on label "Account number" at bounding box center [711, 257] width 64 height 7
click at [692, 263] on input "Account number" at bounding box center [806, 272] width 255 height 18
click at [692, 269] on input "Account number" at bounding box center [806, 272] width 255 height 18
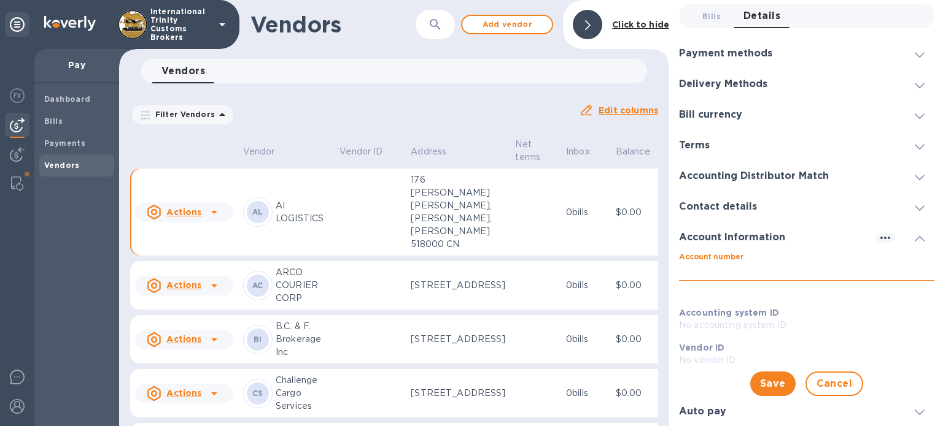
click at [692, 269] on input "Account number" at bounding box center [806, 272] width 255 height 18
paste input "[CREDIT_CARD_NUMBER][PHONE_NUMBER]"
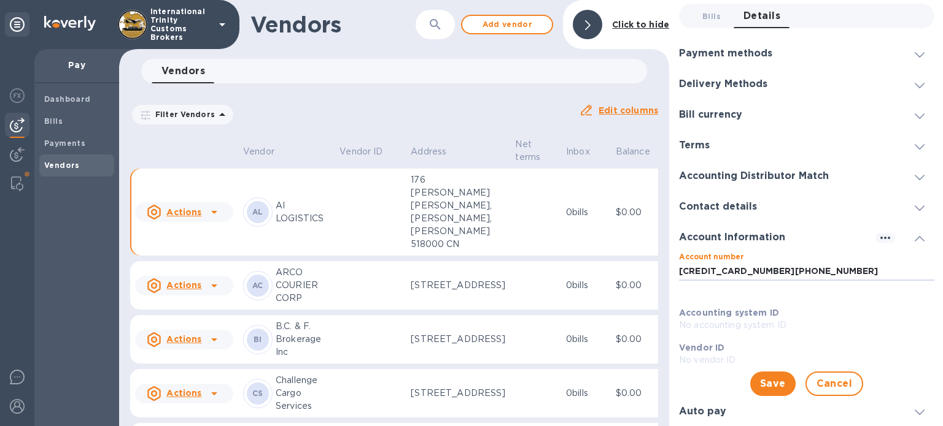
type input "[CREDIT_CARD_NUMBER][PHONE_NUMBER]"
click at [710, 348] on b "Vendor ID" at bounding box center [701, 348] width 45 height 10
click at [784, 237] on div "Account Information" at bounding box center [737, 238] width 116 height 12
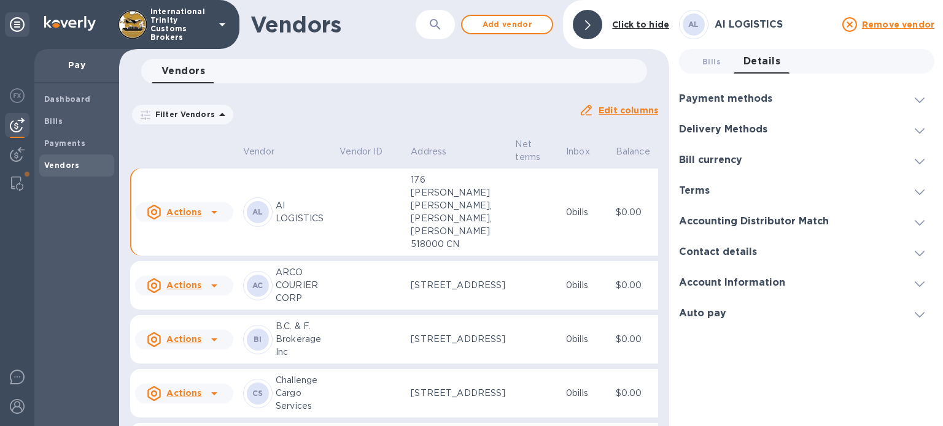
click at [719, 286] on h3 "Account Information" at bounding box center [732, 283] width 106 height 12
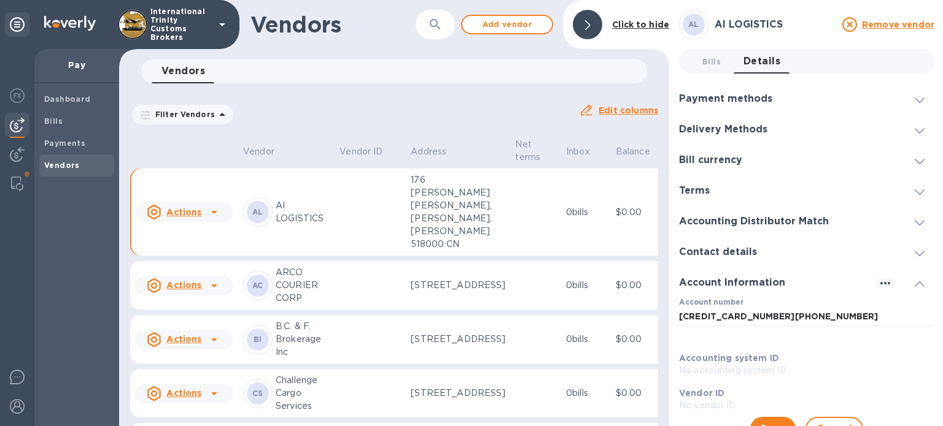
scroll to position [45, 0]
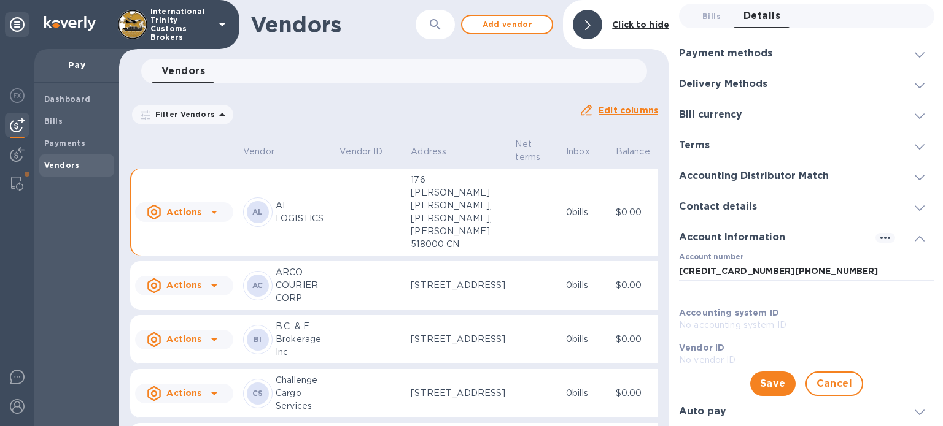
click at [696, 329] on p "No accounting system ID" at bounding box center [806, 325] width 255 height 13
click at [825, 385] on span "Cancel" at bounding box center [834, 384] width 36 height 15
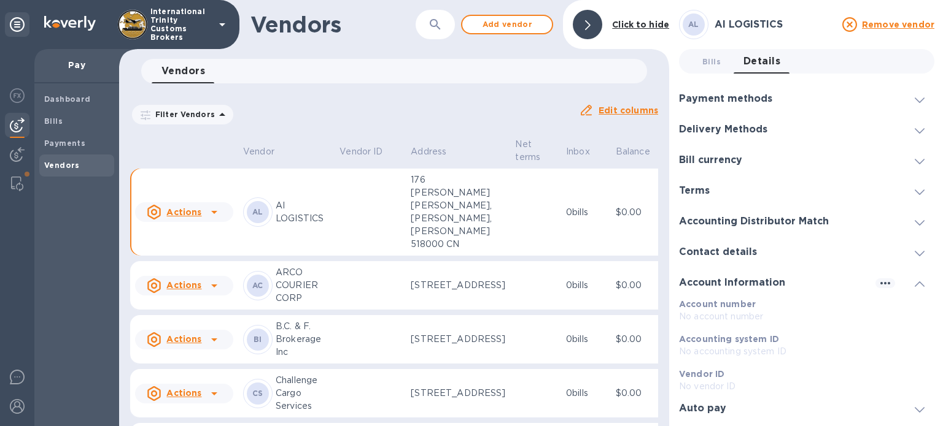
click at [860, 21] on div "Remove vendor" at bounding box center [886, 24] width 95 height 15
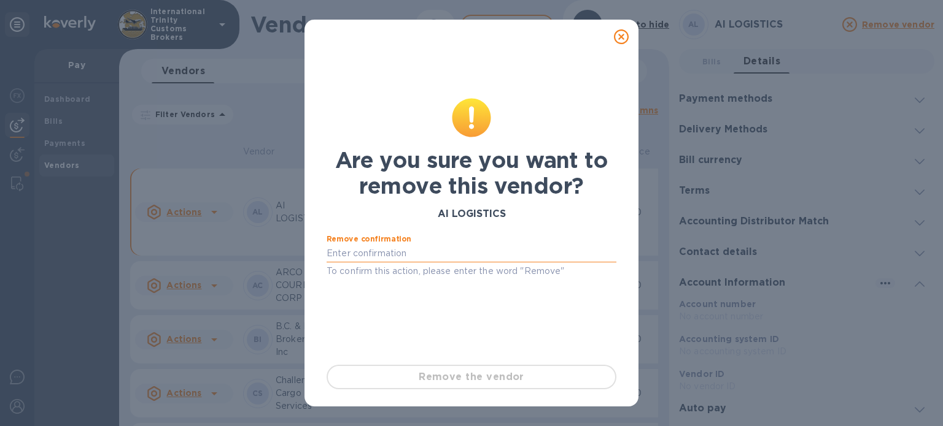
click at [407, 250] on input "text" at bounding box center [471, 254] width 290 height 18
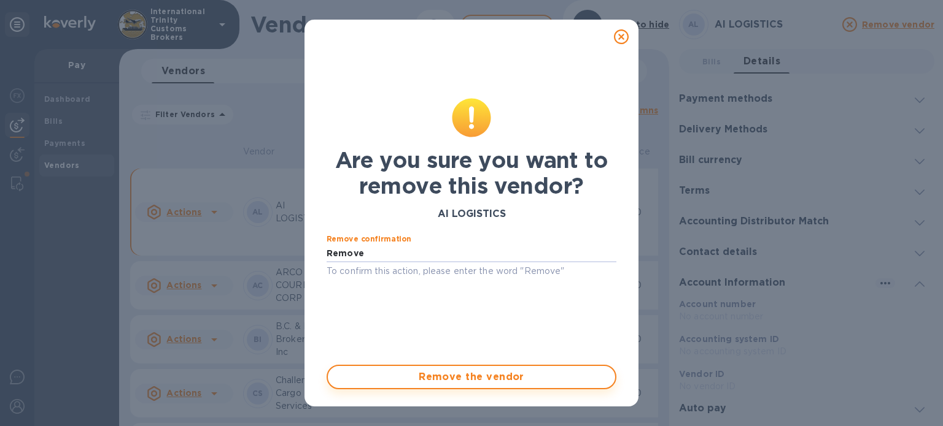
type input "Remove"
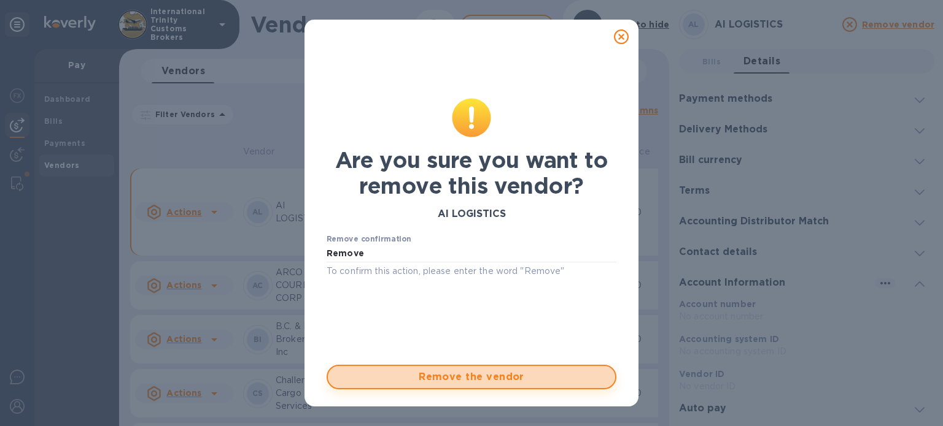
click at [452, 377] on span "Remove the vendor" at bounding box center [472, 377] width 268 height 15
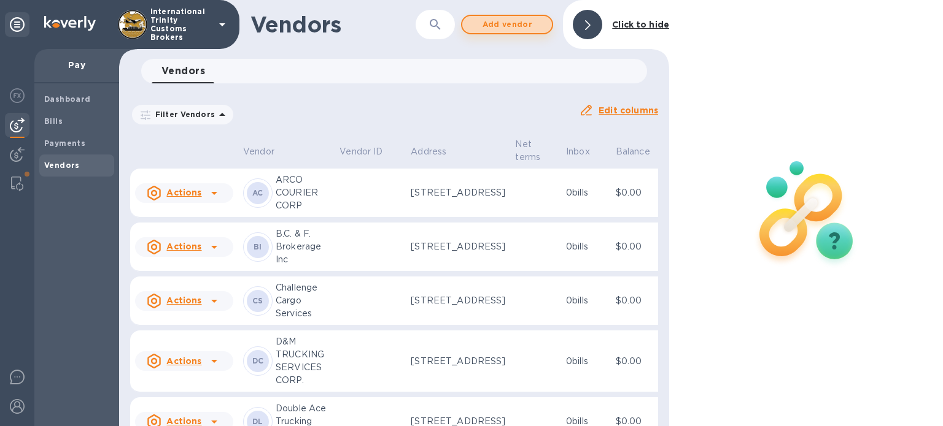
click at [488, 30] on span "Add vendor" at bounding box center [507, 24] width 70 height 15
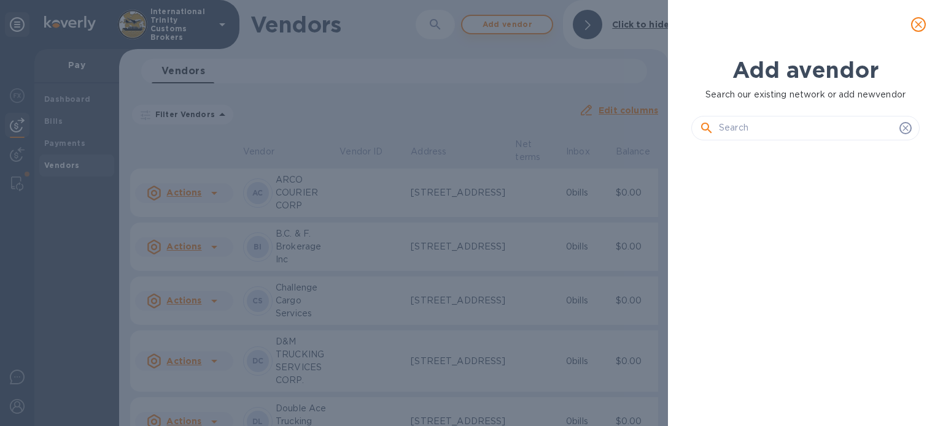
scroll to position [234, 233]
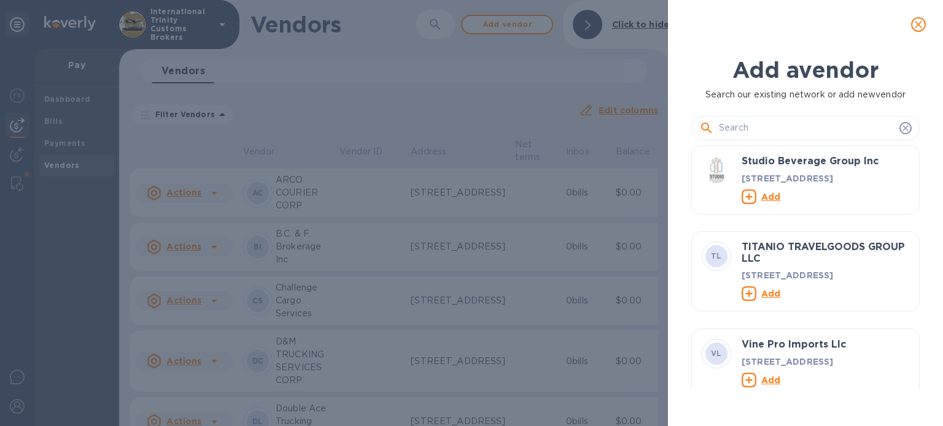
click at [731, 129] on input "text" at bounding box center [807, 128] width 176 height 18
paste input "AI LOGISTICS"
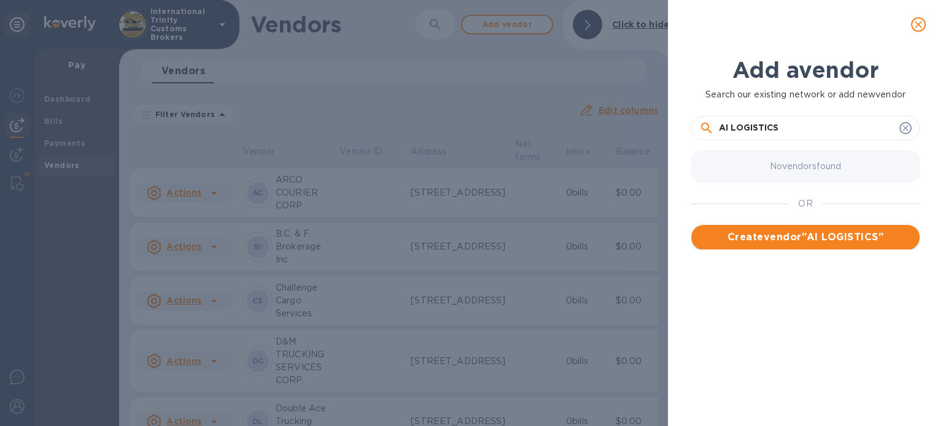
type input "AI LOGISTICS"
click at [794, 235] on span "Create vendor " AI LOGISTICS "" at bounding box center [805, 237] width 209 height 15
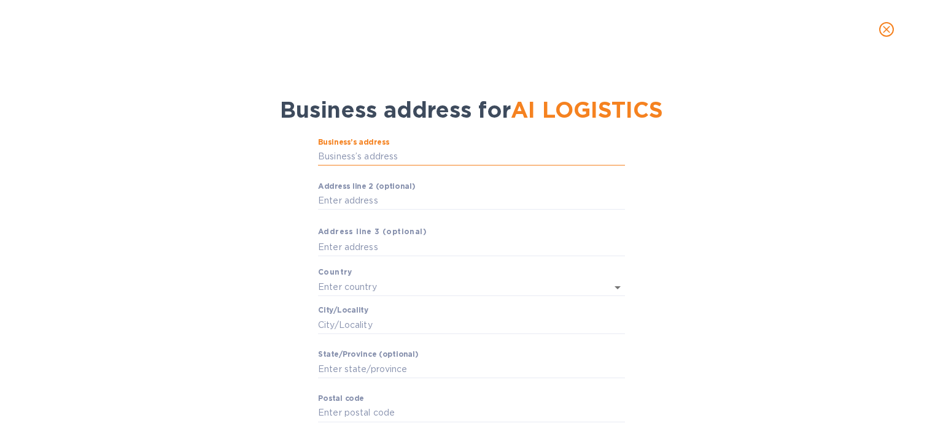
click at [355, 155] on input "Business’s аddress" at bounding box center [471, 157] width 307 height 18
paste input "[STREET_ADDRESS]"
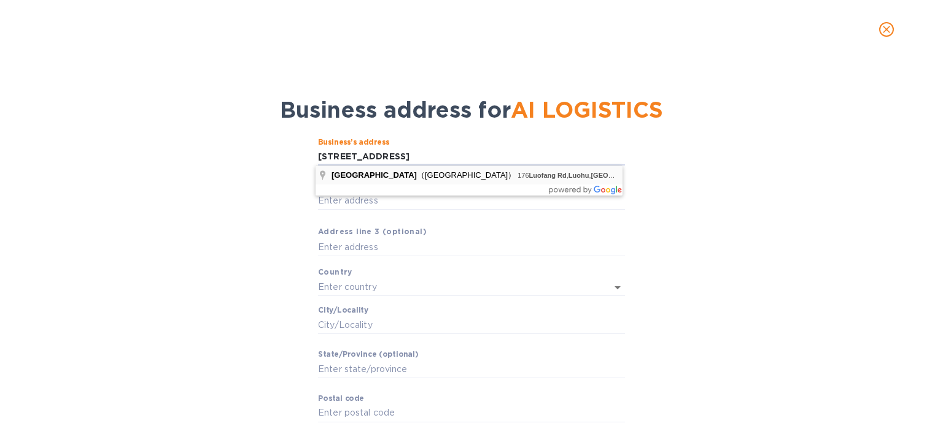
scroll to position [0, 0]
type input "176 [PERSON_NAME] [PERSON_NAME]"
type input "[GEOGRAPHIC_DATA]"
type input "[PERSON_NAME]"
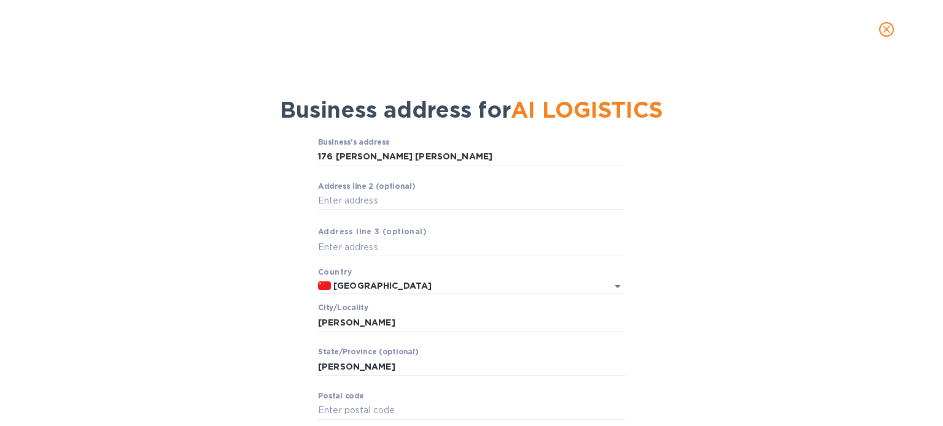
scroll to position [71, 0]
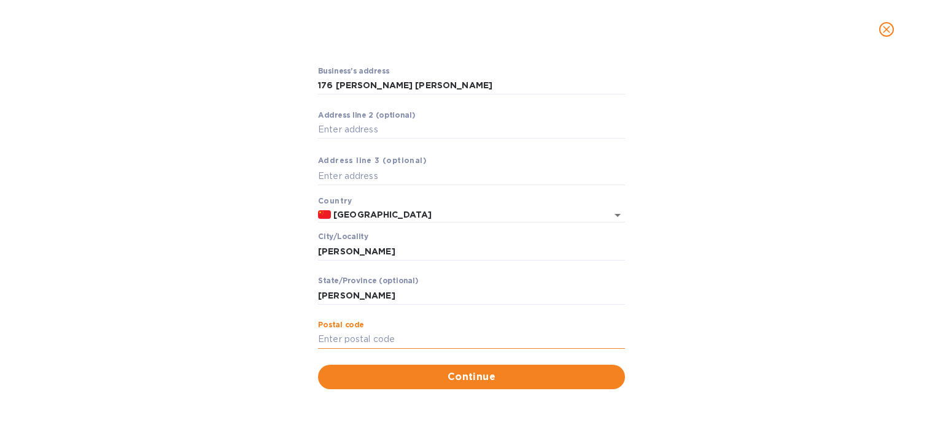
click at [364, 337] on input "Pоstal cоde" at bounding box center [471, 340] width 307 height 18
paste input "518000"
type input "518000"
click at [430, 376] on span "Continue" at bounding box center [471, 377] width 287 height 15
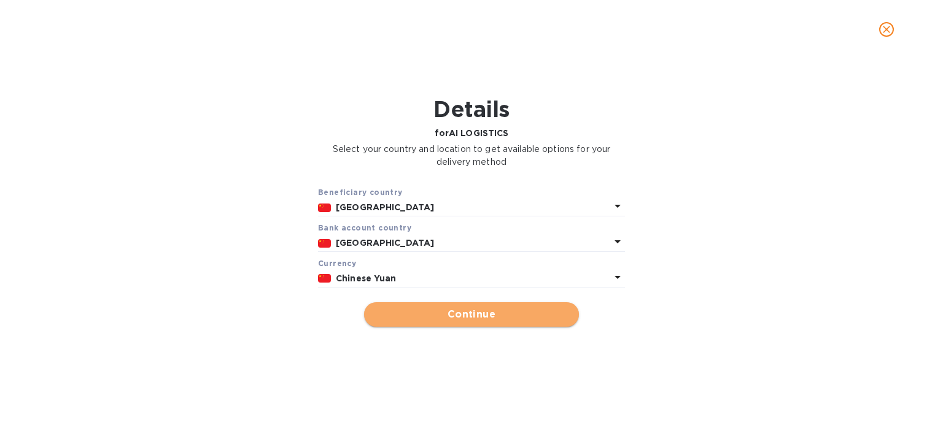
click at [453, 318] on span "Continue" at bounding box center [471, 314] width 195 height 15
type input "AI LOGISTICS"
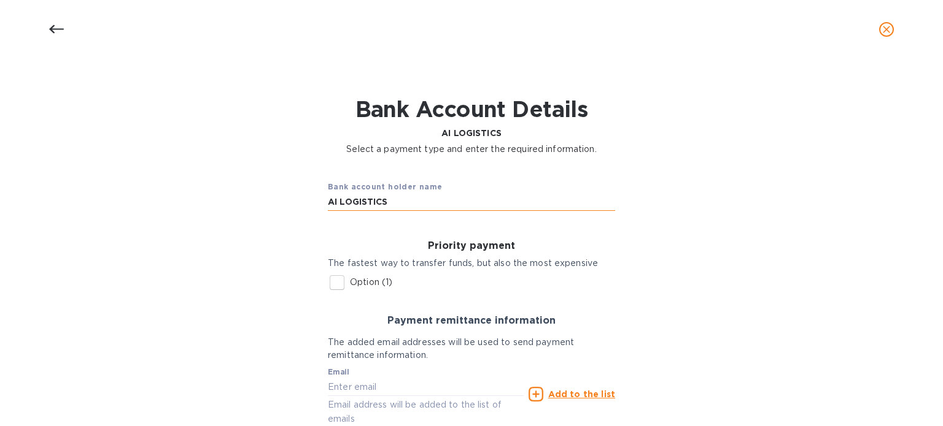
click at [365, 210] on input "AI LOGISTICS" at bounding box center [471, 202] width 287 height 18
drag, startPoint x: 937, startPoint y: 143, endPoint x: 942, endPoint y: 218, distance: 75.0
click at [942, 218] on div "Details for AI LOGISTICS Select your country and location to get available opti…" at bounding box center [471, 243] width 943 height 368
click at [708, 149] on div "Bank Account Details AI LOGISTICS Select a payment type and enter the required …" at bounding box center [471, 126] width 911 height 74
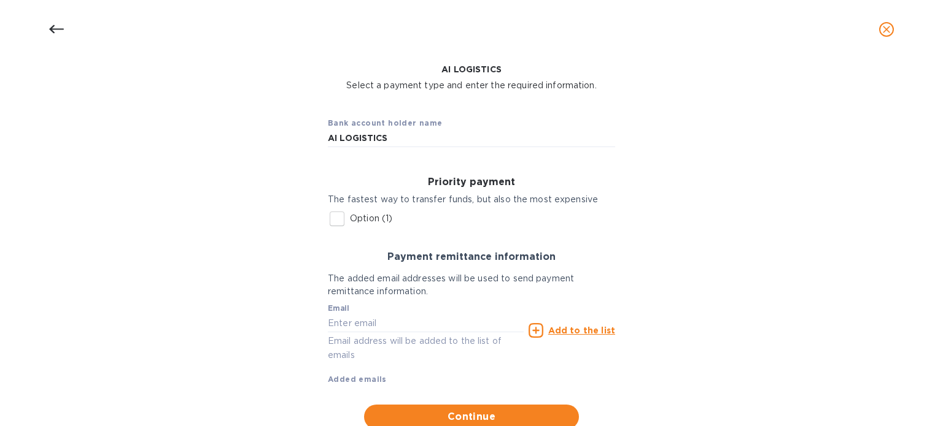
scroll to position [101, 0]
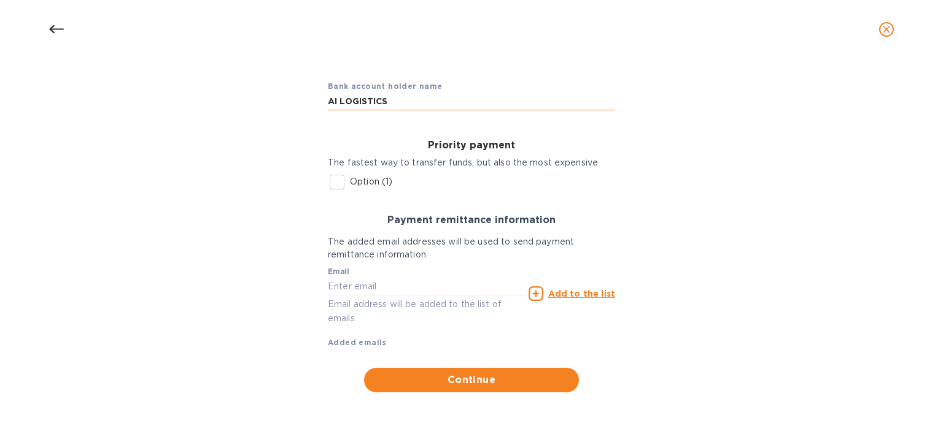
click at [414, 93] on input "AI LOGISTICS" at bounding box center [471, 101] width 287 height 18
paste input "JIAN"
paste input "LIN"
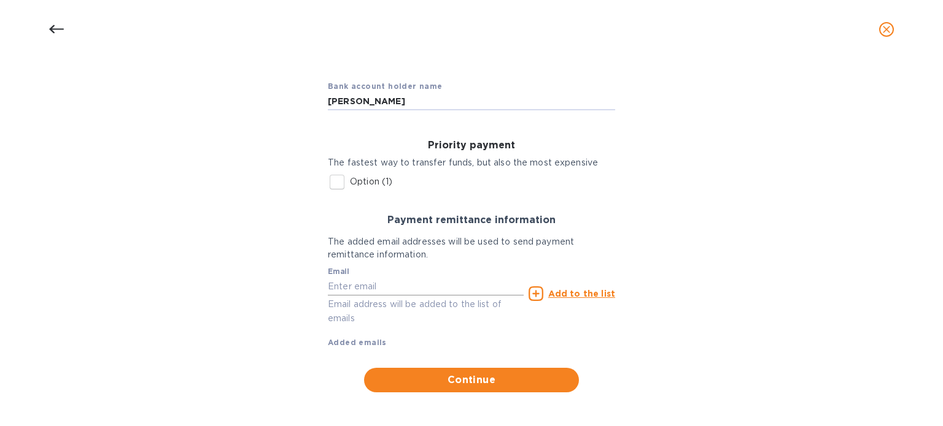
type input "[PERSON_NAME]"
click at [349, 279] on input "text" at bounding box center [426, 286] width 196 height 18
type input "i"
paste input "[EMAIL_ADDRESS][DOMAIN_NAME]"
type input "[EMAIL_ADDRESS][DOMAIN_NAME]"
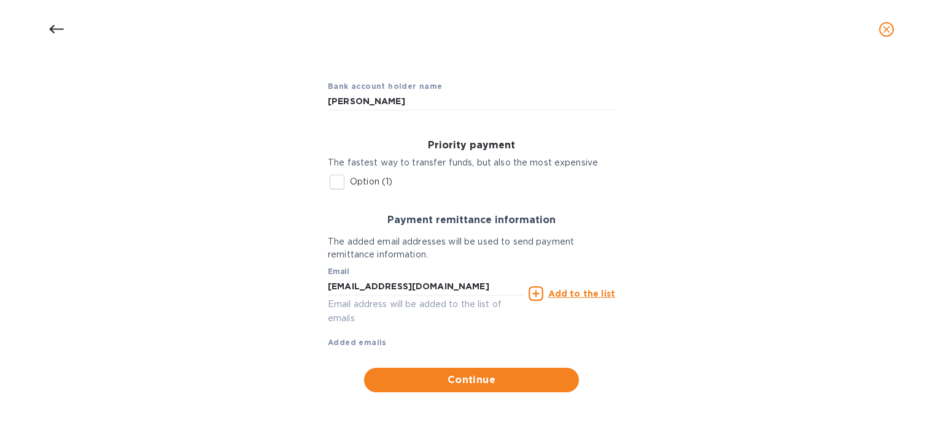
click at [562, 296] on u "Add to the list" at bounding box center [581, 294] width 67 height 10
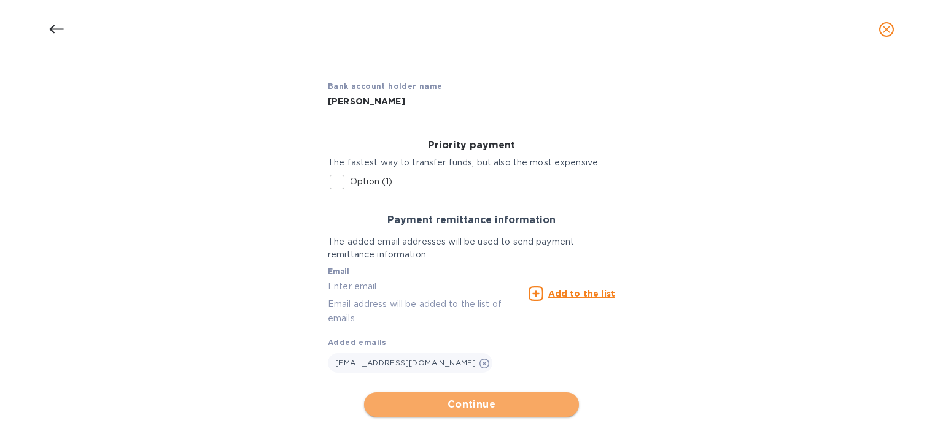
click at [459, 400] on span "Continue" at bounding box center [471, 405] width 195 height 15
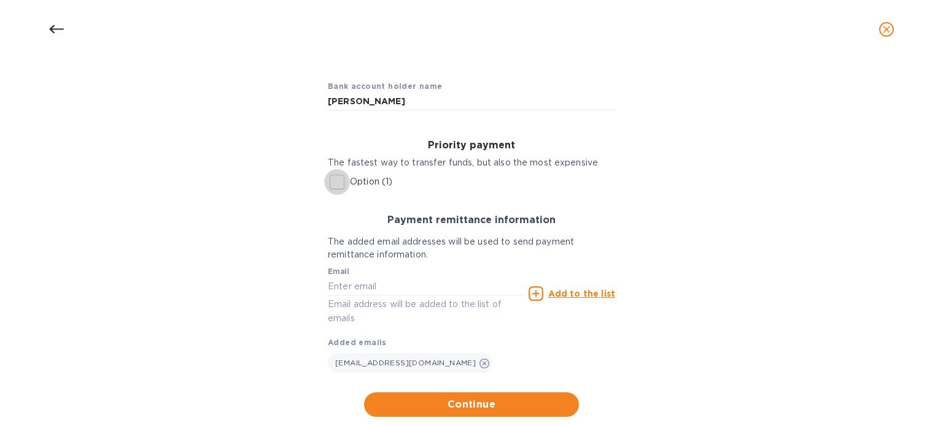
click at [334, 183] on input "Option (1)" at bounding box center [337, 182] width 26 height 26
checkbox input "true"
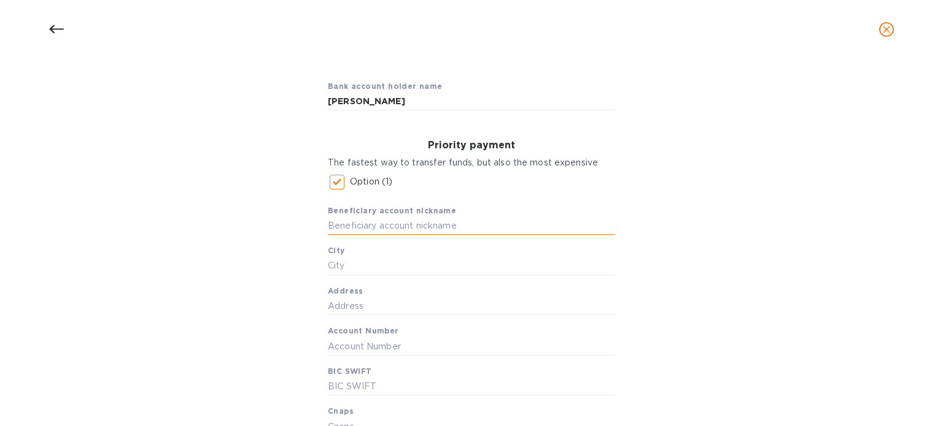
click at [393, 224] on input "text" at bounding box center [471, 226] width 287 height 18
drag, startPoint x: 382, startPoint y: 104, endPoint x: 289, endPoint y: 109, distance: 93.4
click at [289, 109] on div "Bank account holder name [PERSON_NAME] Priority payment The fastest way to tran…" at bounding box center [471, 365] width 911 height 604
click at [322, 102] on div "Bank account holder name [PERSON_NAME]" at bounding box center [471, 95] width 307 height 51
click at [351, 231] on input "text" at bounding box center [471, 226] width 287 height 18
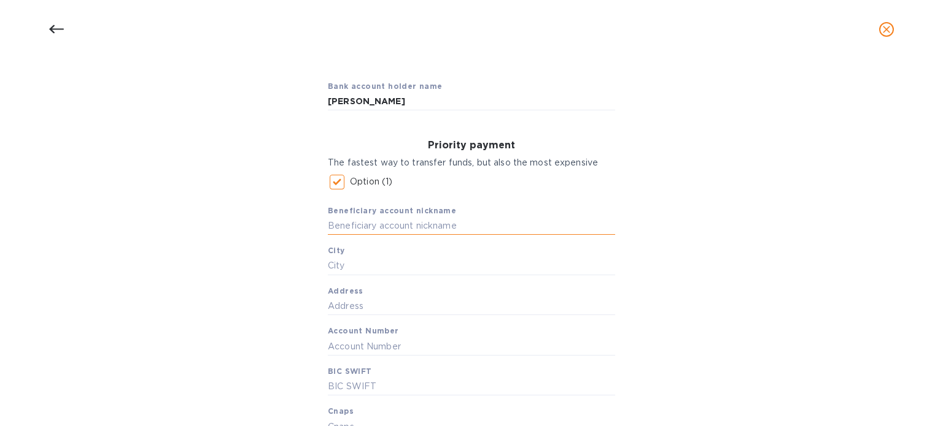
paste input "[PERSON_NAME]"
type input "[PERSON_NAME]"
click at [348, 269] on input "text" at bounding box center [471, 266] width 287 height 18
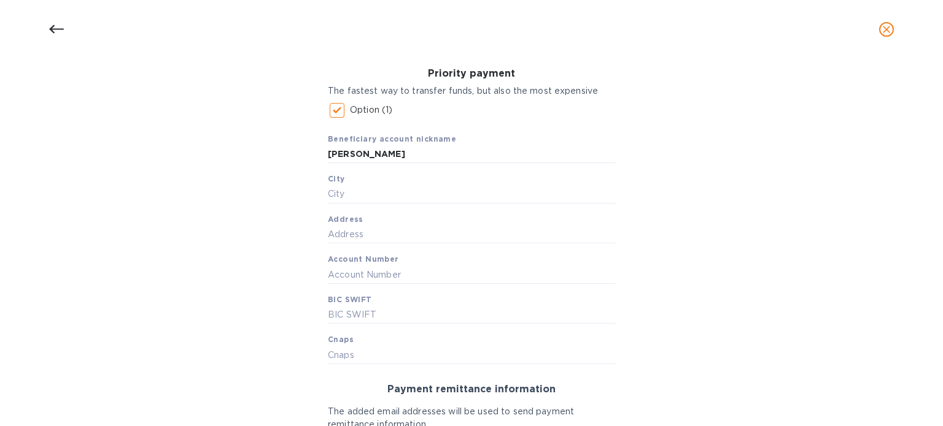
scroll to position [171, 0]
click at [376, 193] on input "text" at bounding box center [471, 196] width 287 height 18
paste input "[GEOGRAPHIC_DATA],[GEOGRAPHIC_DATA]"
type input "[GEOGRAPHIC_DATA],[GEOGRAPHIC_DATA]"
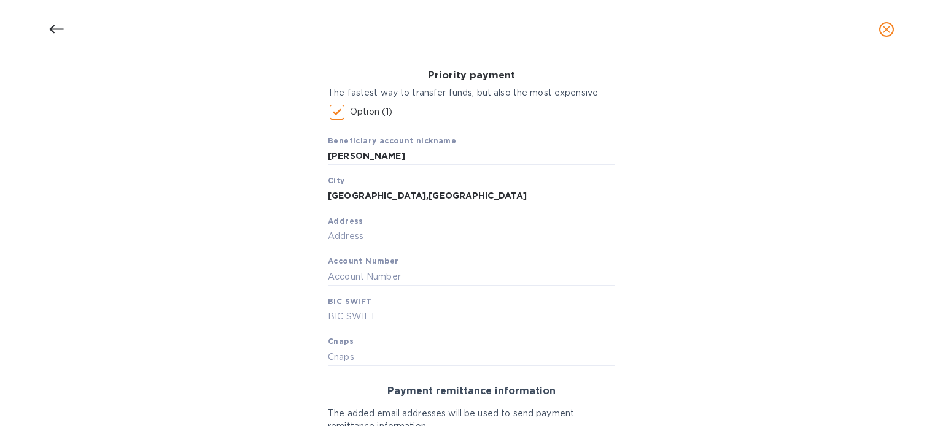
click at [336, 245] on input "text" at bounding box center [471, 237] width 287 height 18
paste input "[STREET_ADDRESS][PERSON_NAME]"
click at [336, 245] on input "[STREET_ADDRESS][PERSON_NAME]" at bounding box center [471, 237] width 287 height 18
type input "[STREET_ADDRESS][PERSON_NAME]"
click at [365, 262] on b "Account Number" at bounding box center [363, 261] width 71 height 9
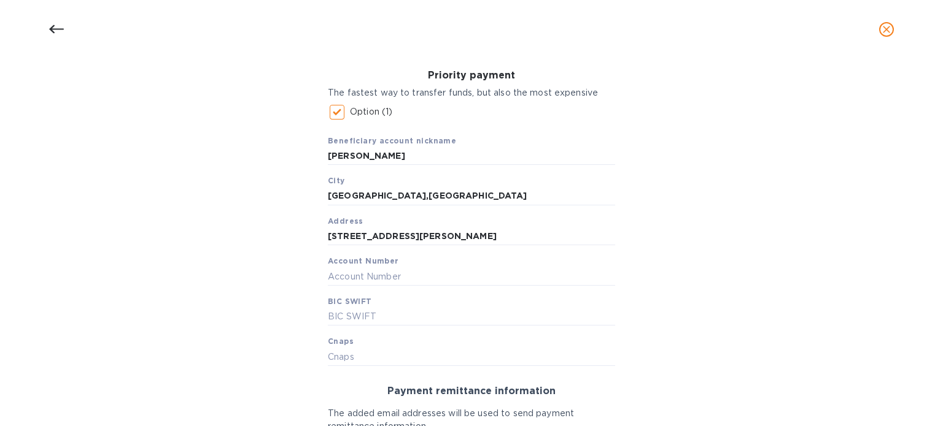
click at [336, 267] on span "Account Number" at bounding box center [363, 261] width 71 height 12
click at [332, 276] on input "text" at bounding box center [471, 277] width 287 height 18
paste input "[CREDIT_CARD_NUMBER][PHONE_NUMBER]"
type input "[CREDIT_CARD_NUMBER][PHONE_NUMBER]"
click at [352, 304] on b "BIC SWIFT" at bounding box center [350, 301] width 44 height 9
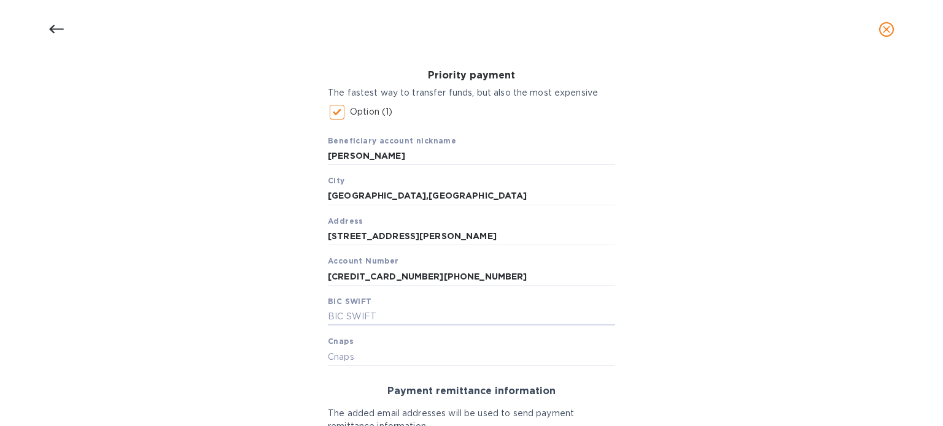
drag, startPoint x: 345, startPoint y: 314, endPoint x: 151, endPoint y: 73, distance: 309.4
click at [151, 73] on div "Bank account holder name [PERSON_NAME] Priority payment The fastest way to tran…" at bounding box center [471, 295] width 911 height 604
paste input "CMBCHKHH"
type input "CMBCHKHH"
click at [341, 362] on input "text" at bounding box center [471, 357] width 287 height 18
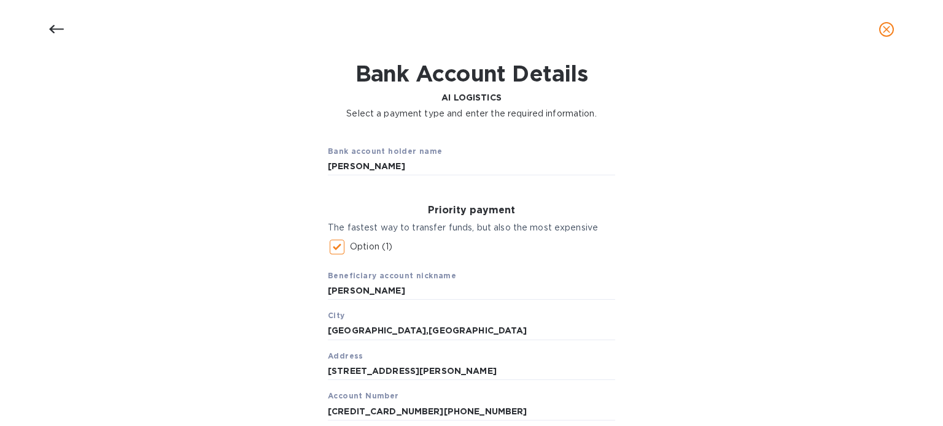
scroll to position [20, 0]
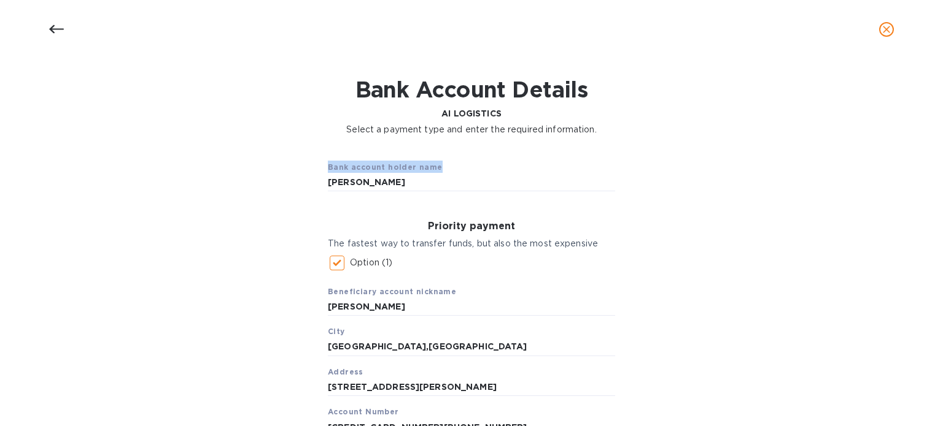
drag, startPoint x: 322, startPoint y: 162, endPoint x: 459, endPoint y: 171, distance: 137.8
click at [459, 171] on div "Bank account holder name [PERSON_NAME]" at bounding box center [471, 176] width 307 height 51
copy b "Bank account holder name"
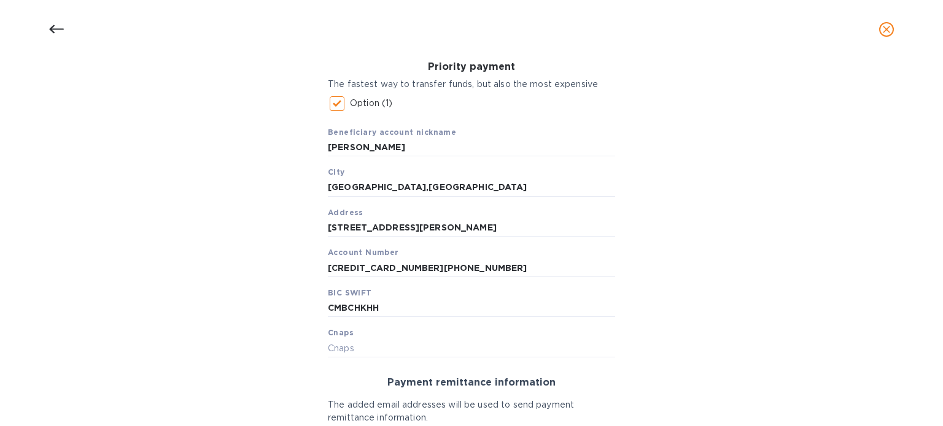
scroll to position [27, 0]
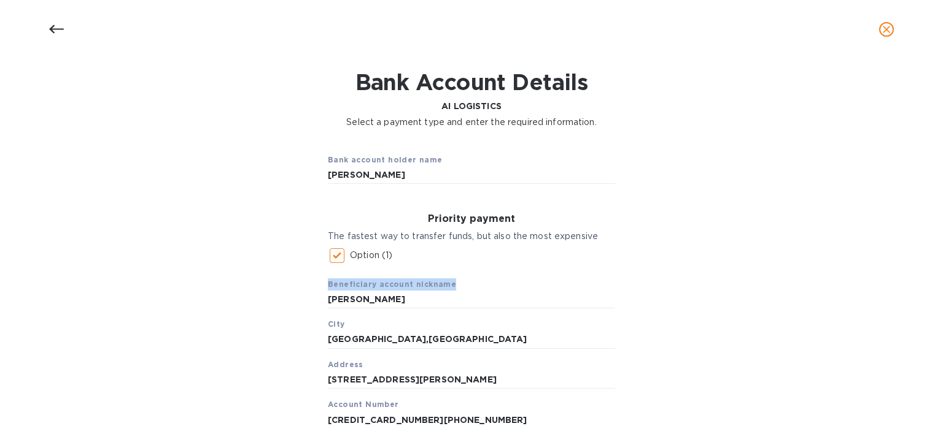
drag, startPoint x: 326, startPoint y: 282, endPoint x: 457, endPoint y: 282, distance: 131.3
click at [457, 282] on div "Beneficiary account nickname [PERSON_NAME][GEOGRAPHIC_DATA] [GEOGRAPHIC_DATA],[…" at bounding box center [471, 389] width 287 height 241
copy div "Beneficiary account nickname"
click at [401, 289] on span "Beneficiary account nickname" at bounding box center [392, 285] width 128 height 12
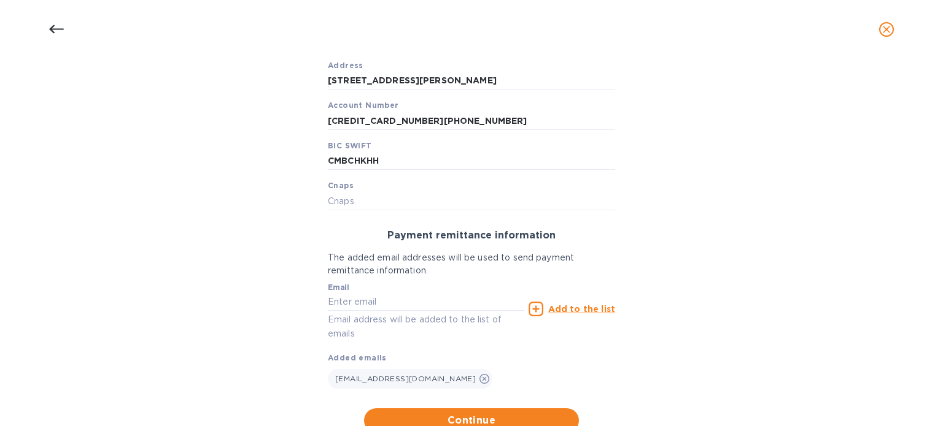
scroll to position [329, 0]
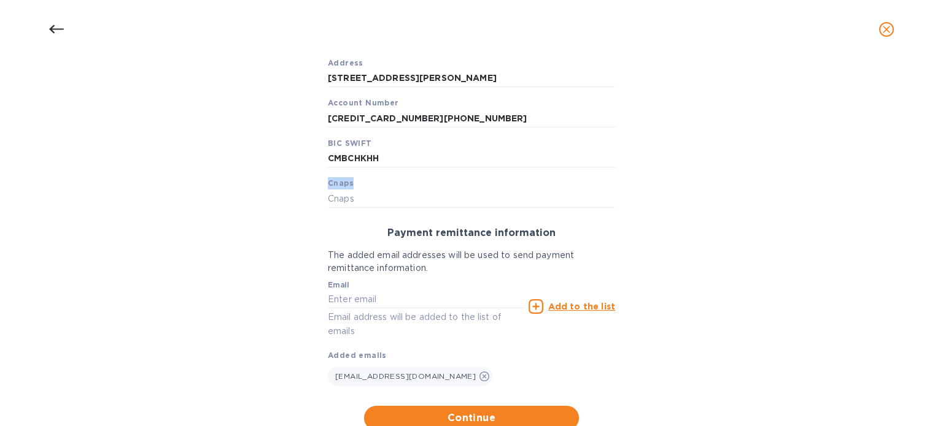
drag, startPoint x: 319, startPoint y: 176, endPoint x: 365, endPoint y: 183, distance: 46.0
click at [365, 183] on div "Priority payment The fastest way to transfer funds, but also the most expensive…" at bounding box center [471, 60] width 307 height 316
copy div "Cnaps"
click at [379, 193] on input "text" at bounding box center [471, 199] width 287 height 18
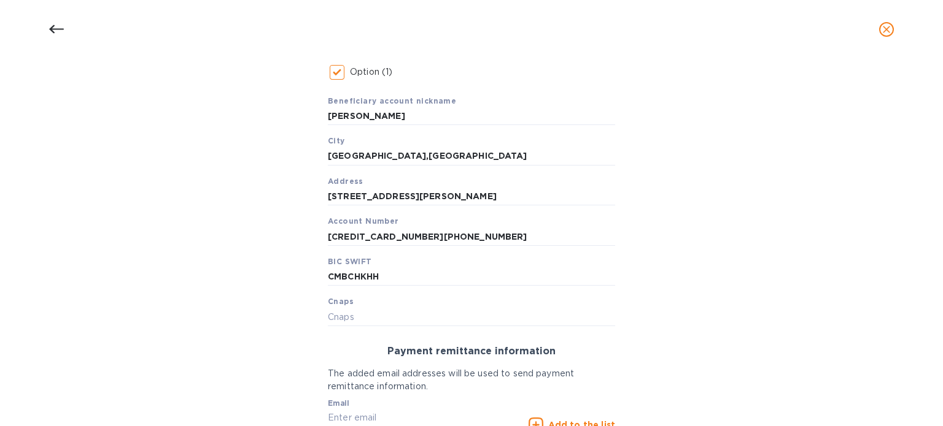
scroll to position [209, 0]
